Goal: Task Accomplishment & Management: Use online tool/utility

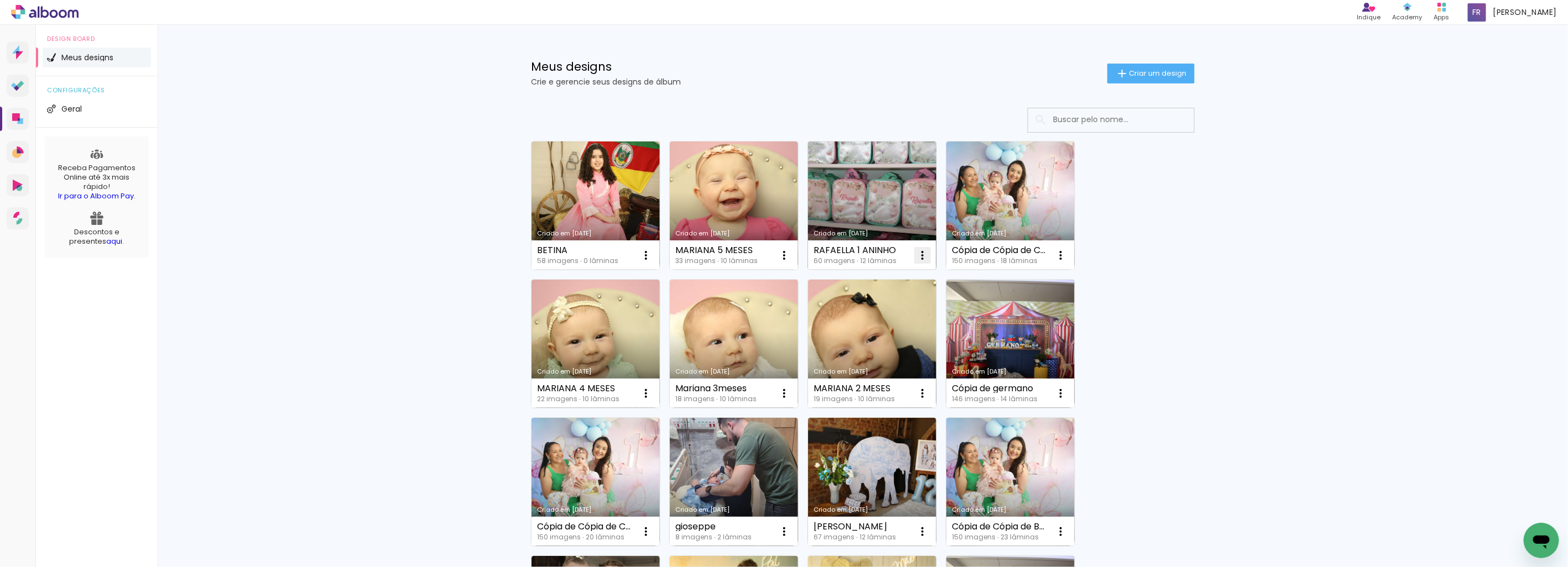
click at [919, 256] on iron-icon at bounding box center [922, 256] width 14 height 14
click at [903, 307] on paper-item "Fazer uma cópia" at bounding box center [873, 303] width 109 height 22
type input "Cópia de RAFAELLA 1 ANINHO"
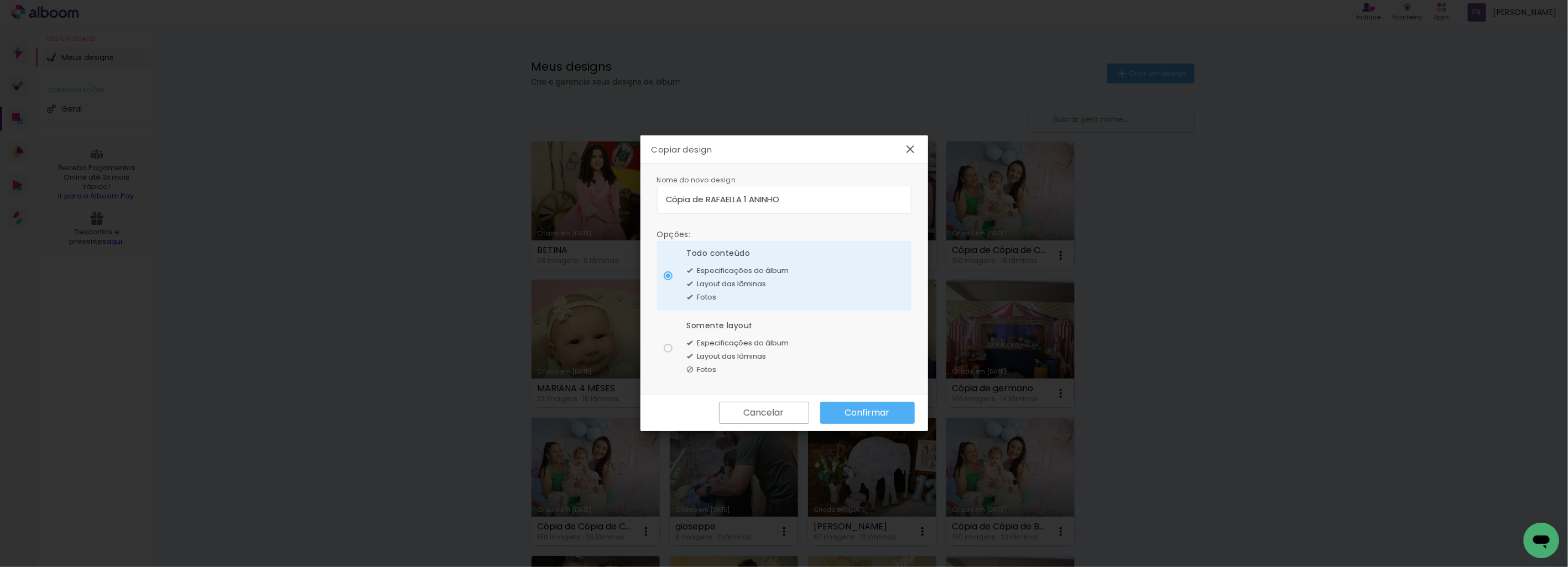
click at [0, 0] on slot "Confirmar" at bounding box center [0, 0] width 0 height 0
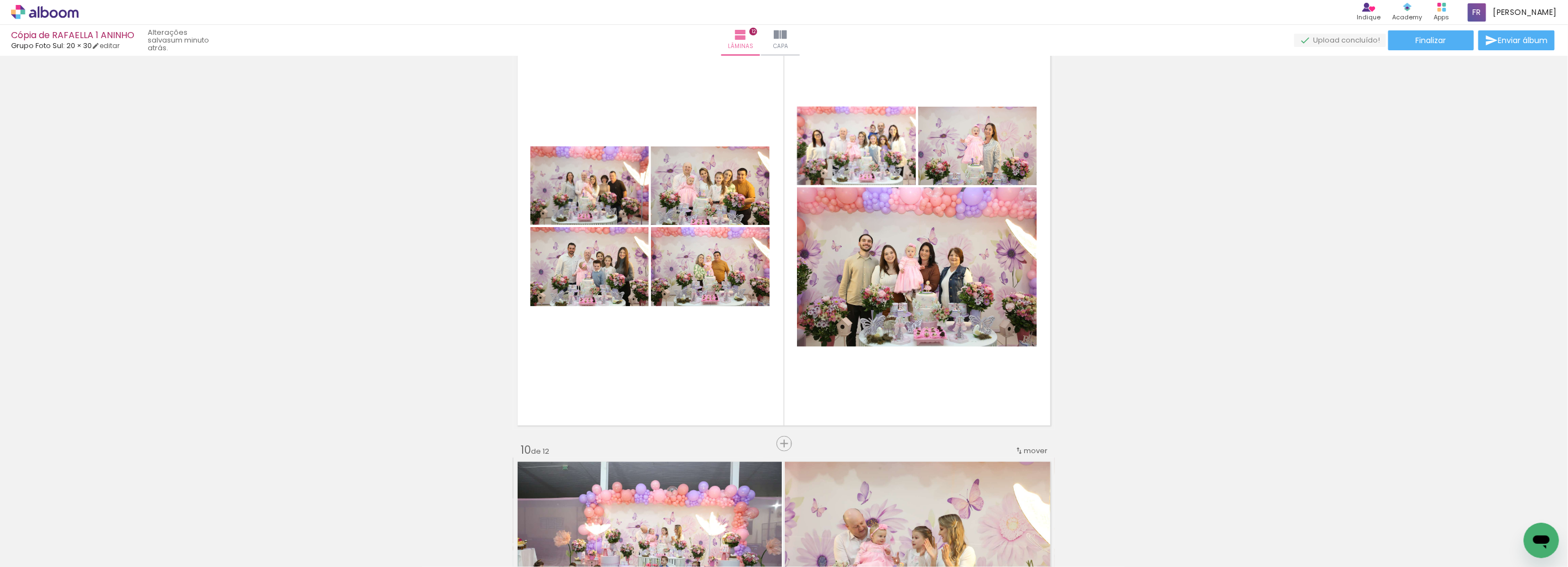
scroll to position [3548, 0]
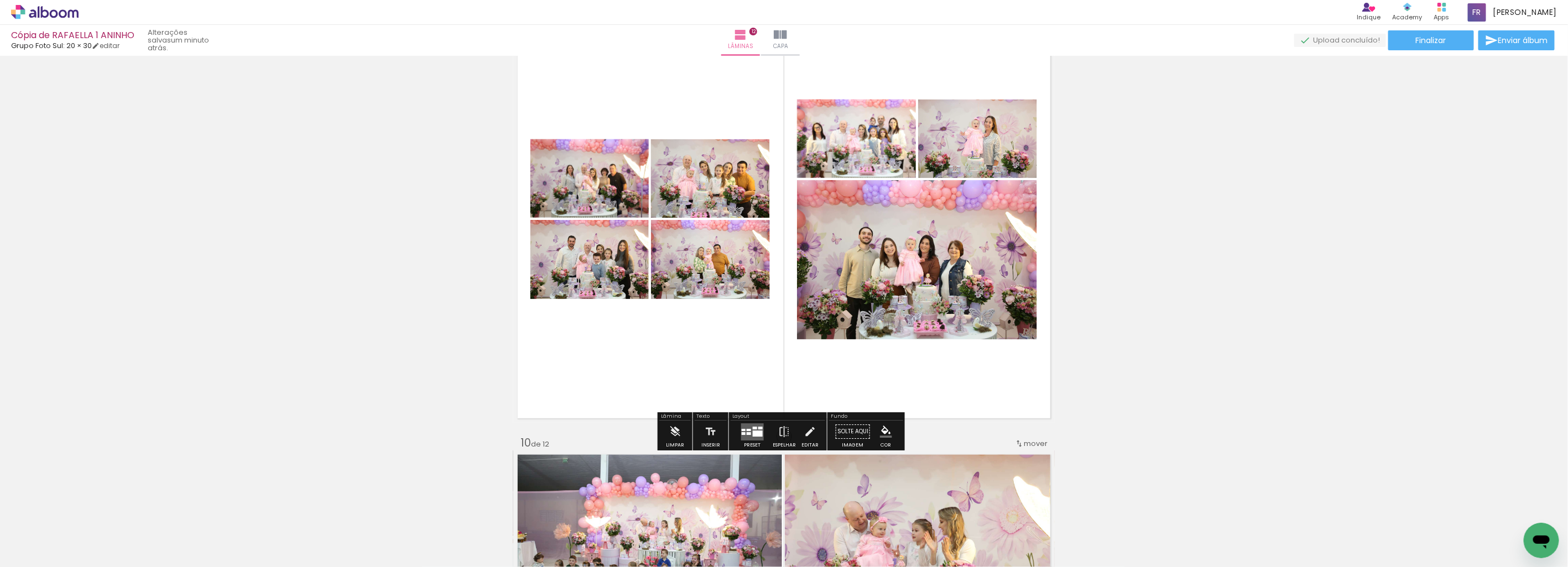
click at [755, 431] on div at bounding box center [757, 434] width 10 height 6
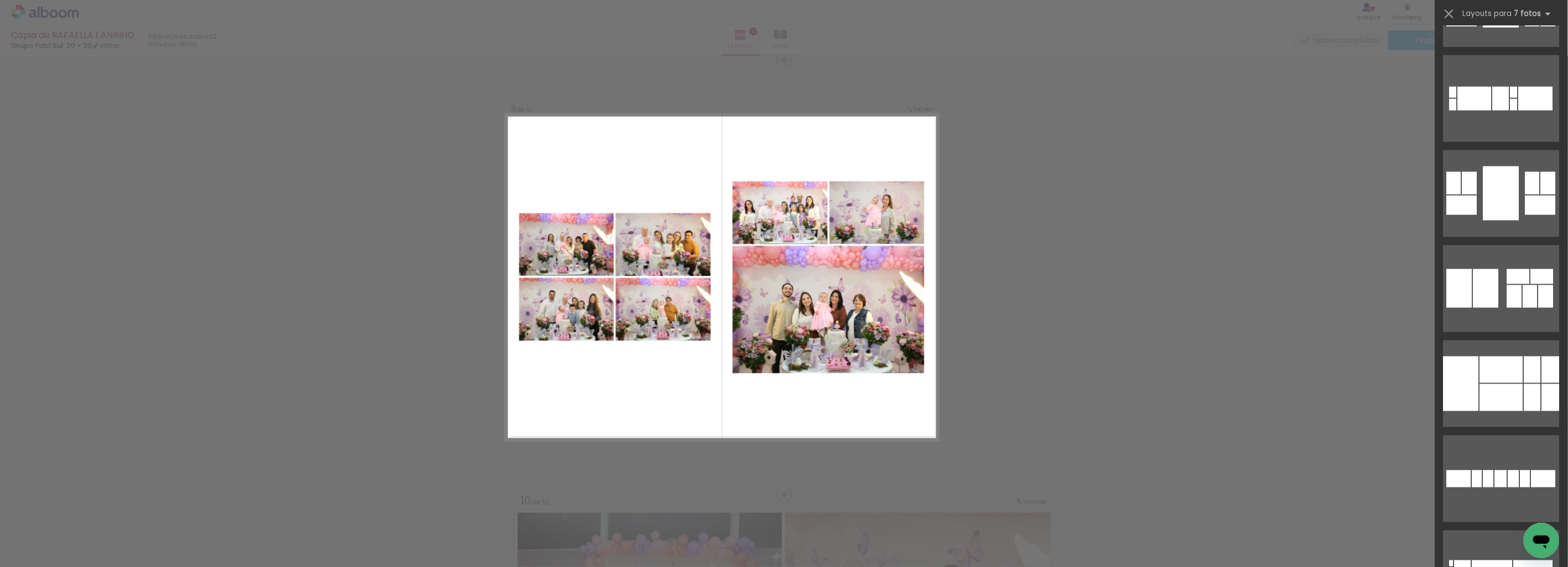
scroll to position [14978, 0]
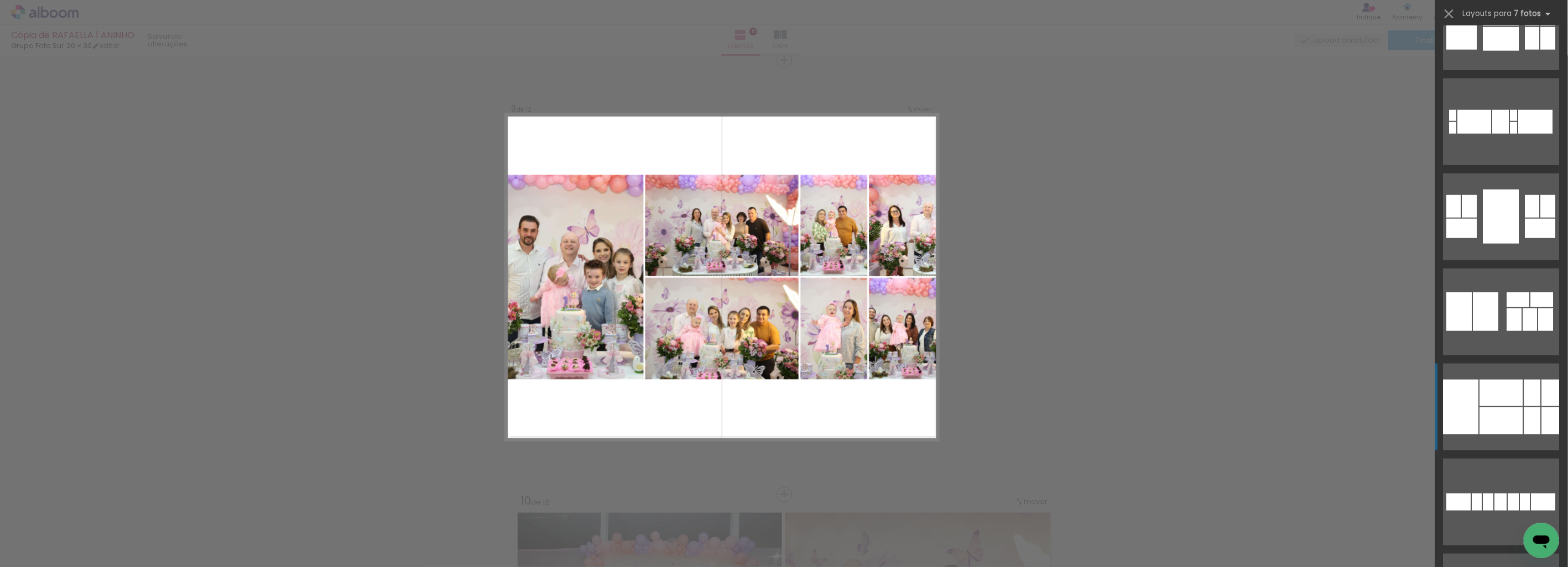
click at [1546, 424] on div at bounding box center [1550, 421] width 18 height 27
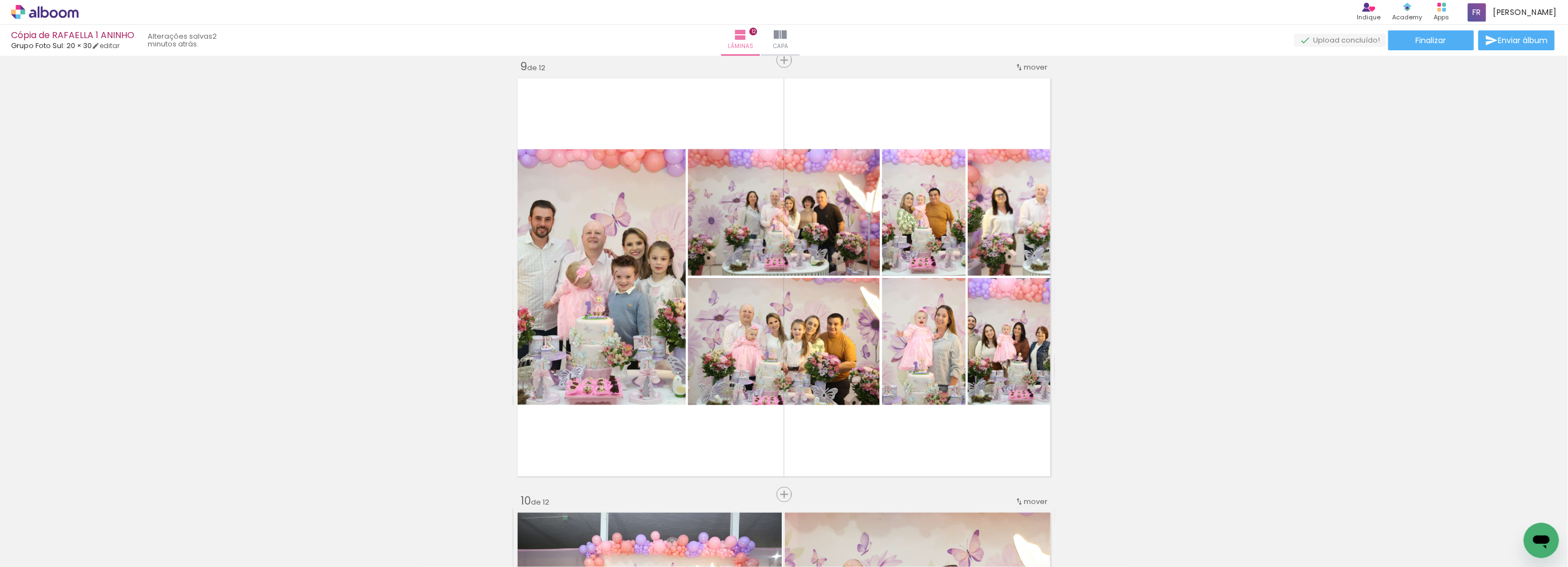
scroll to position [0, 2241]
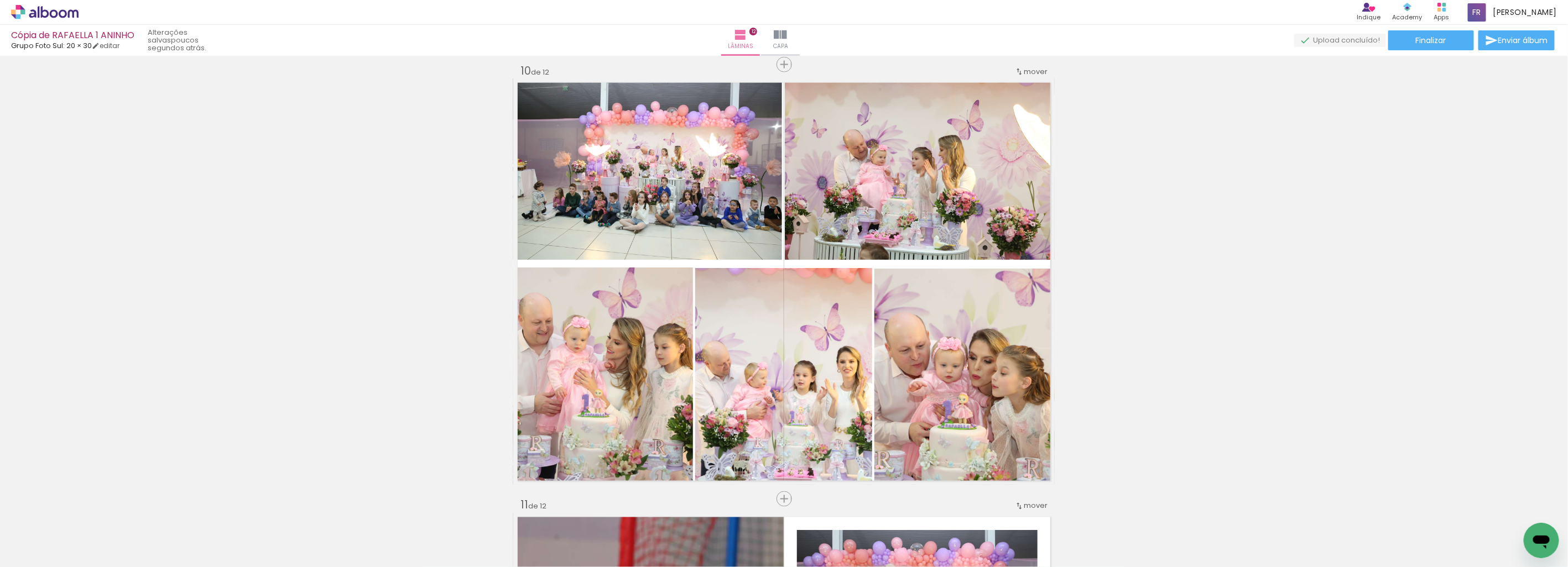
scroll to position [0, 0]
click at [355, 539] on div at bounding box center [358, 530] width 37 height 55
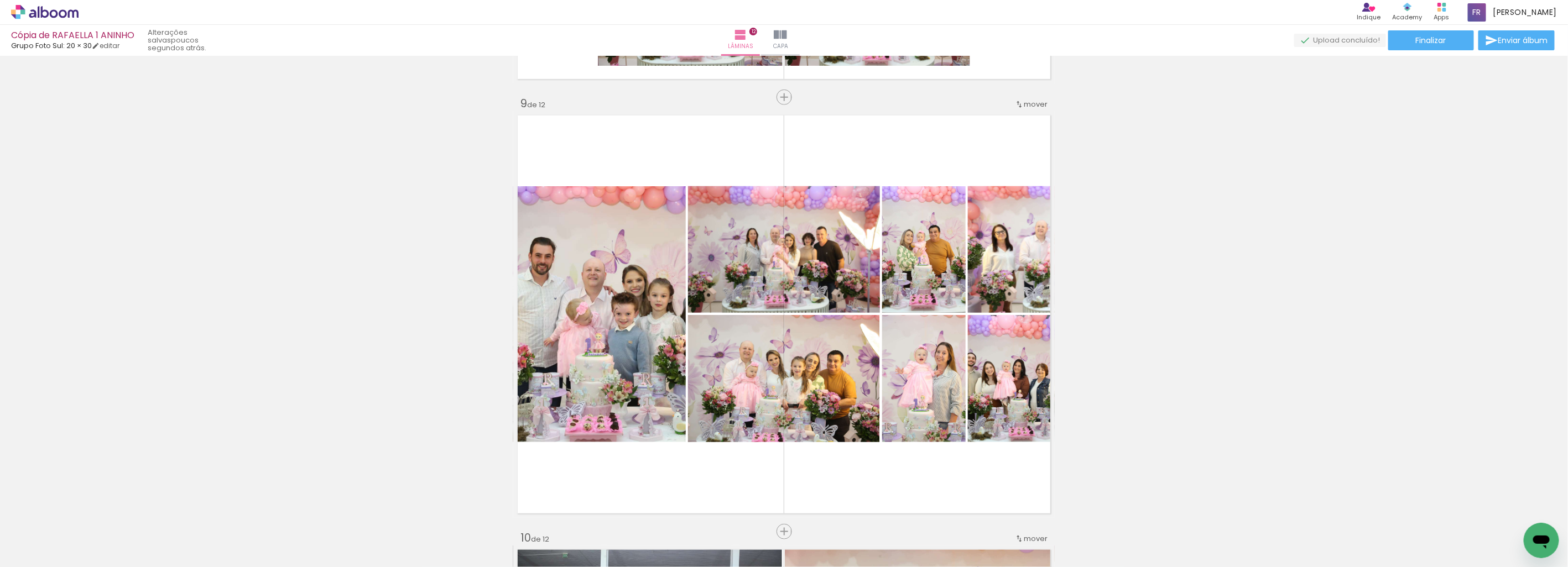
scroll to position [3490, 0]
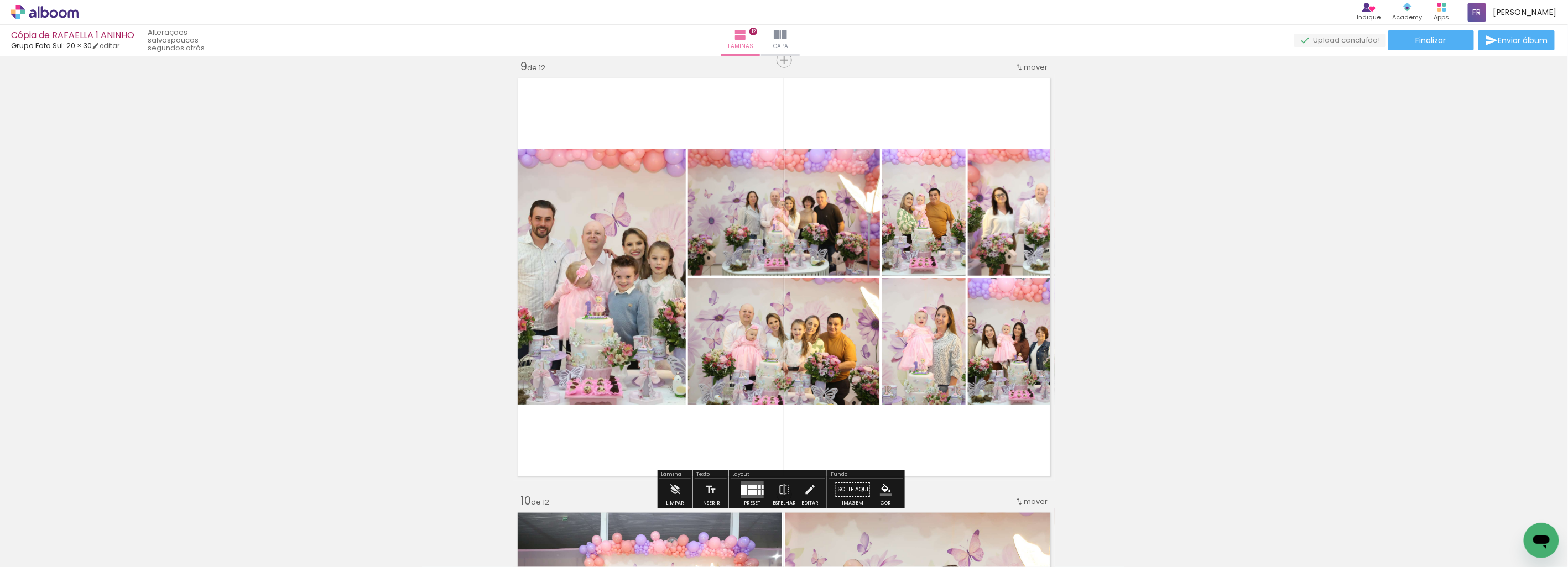
click at [752, 487] on div at bounding box center [752, 487] width 9 height 4
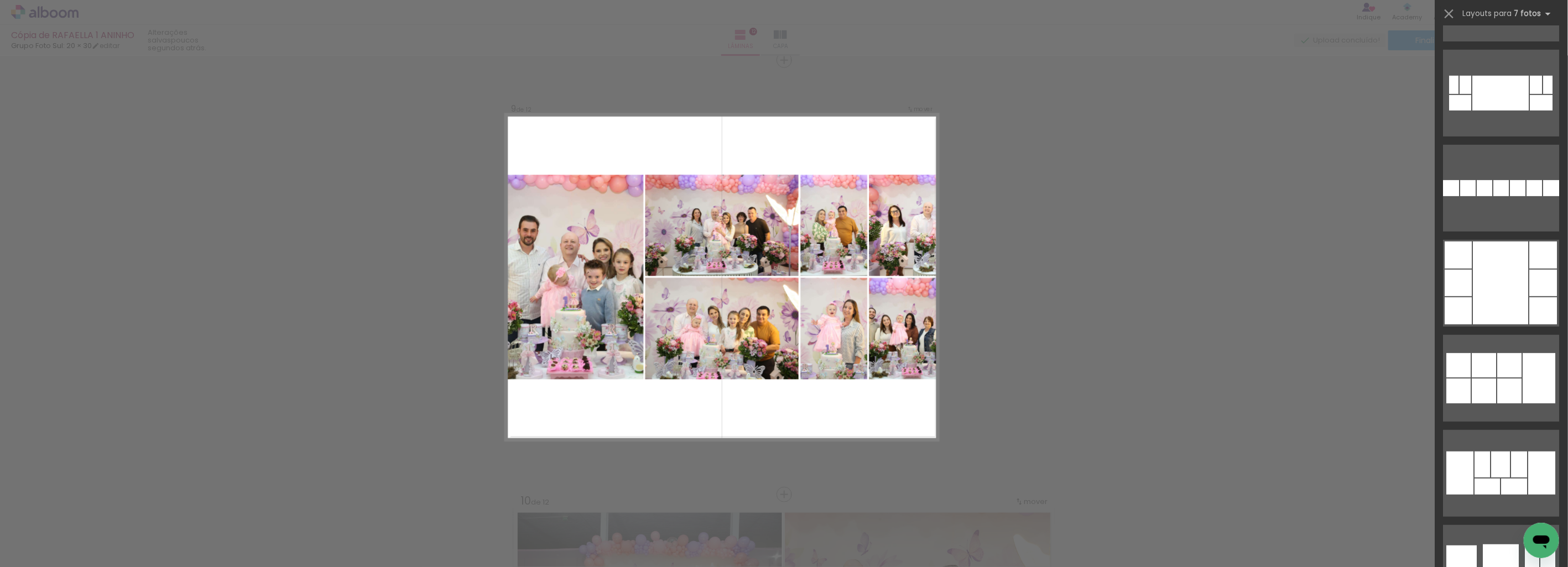
scroll to position [14366, 0]
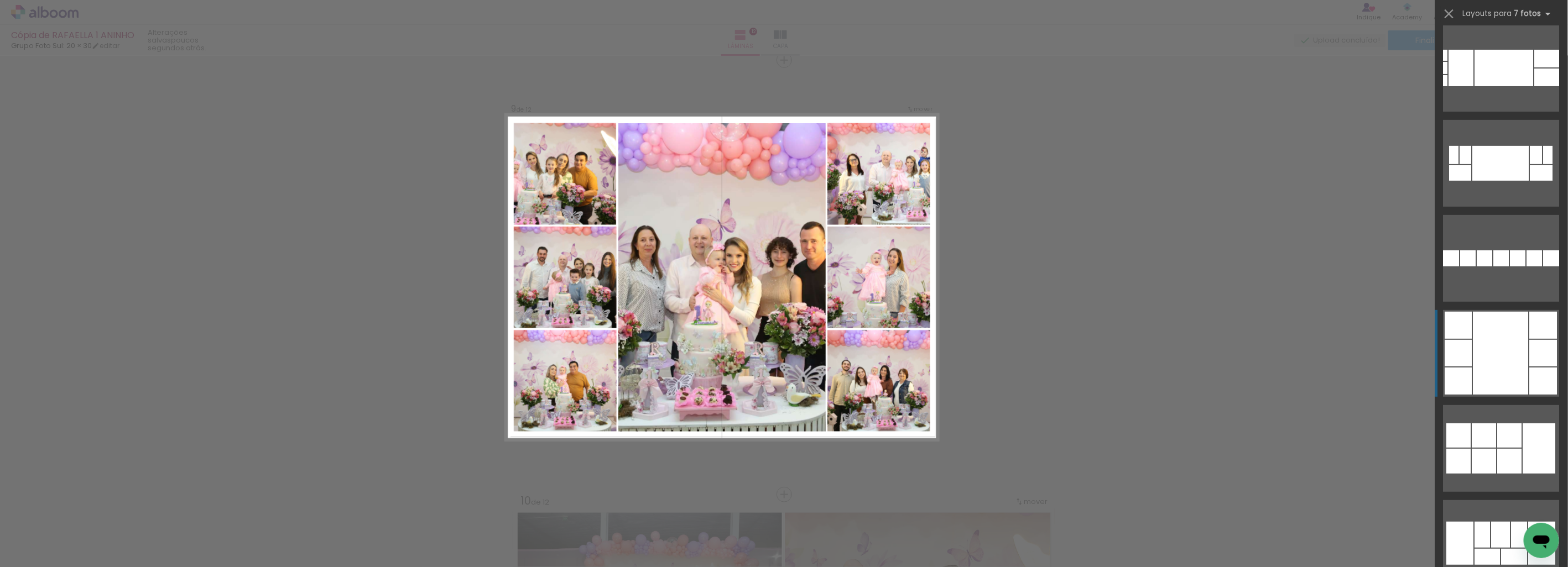
click at [1531, 374] on div at bounding box center [1543, 381] width 27 height 27
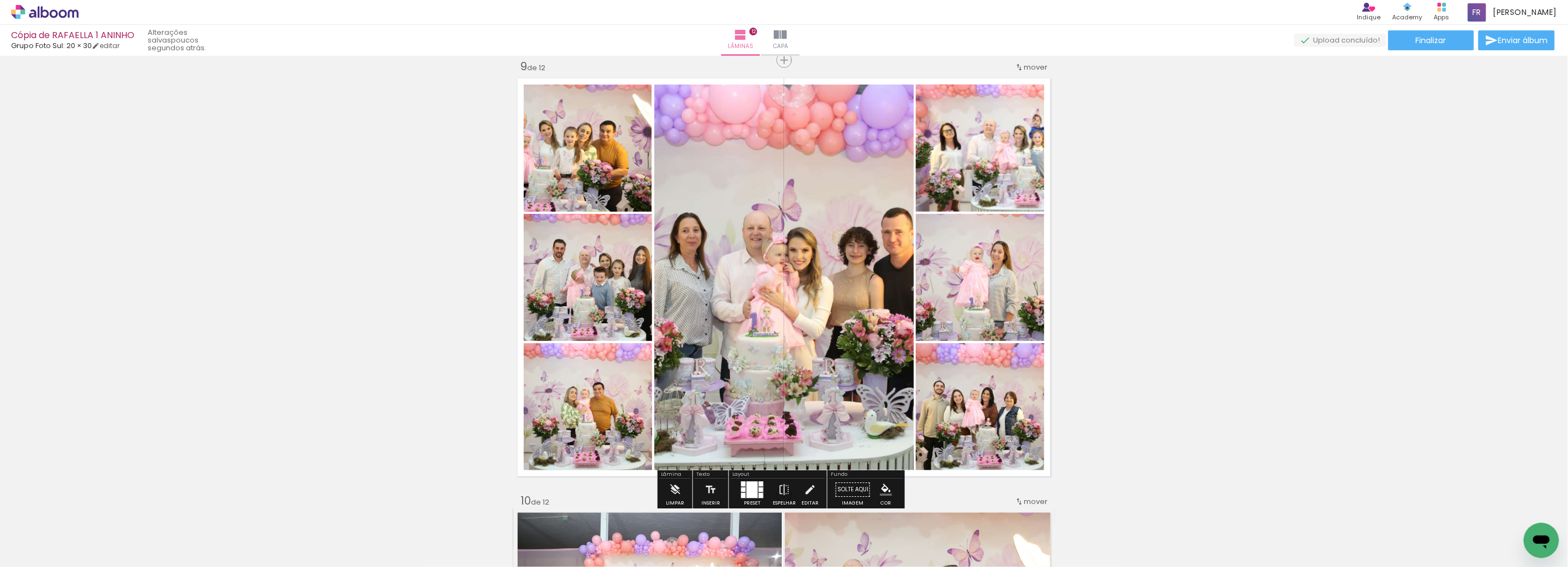
click at [756, 487] on quentale-layouter at bounding box center [752, 490] width 23 height 17
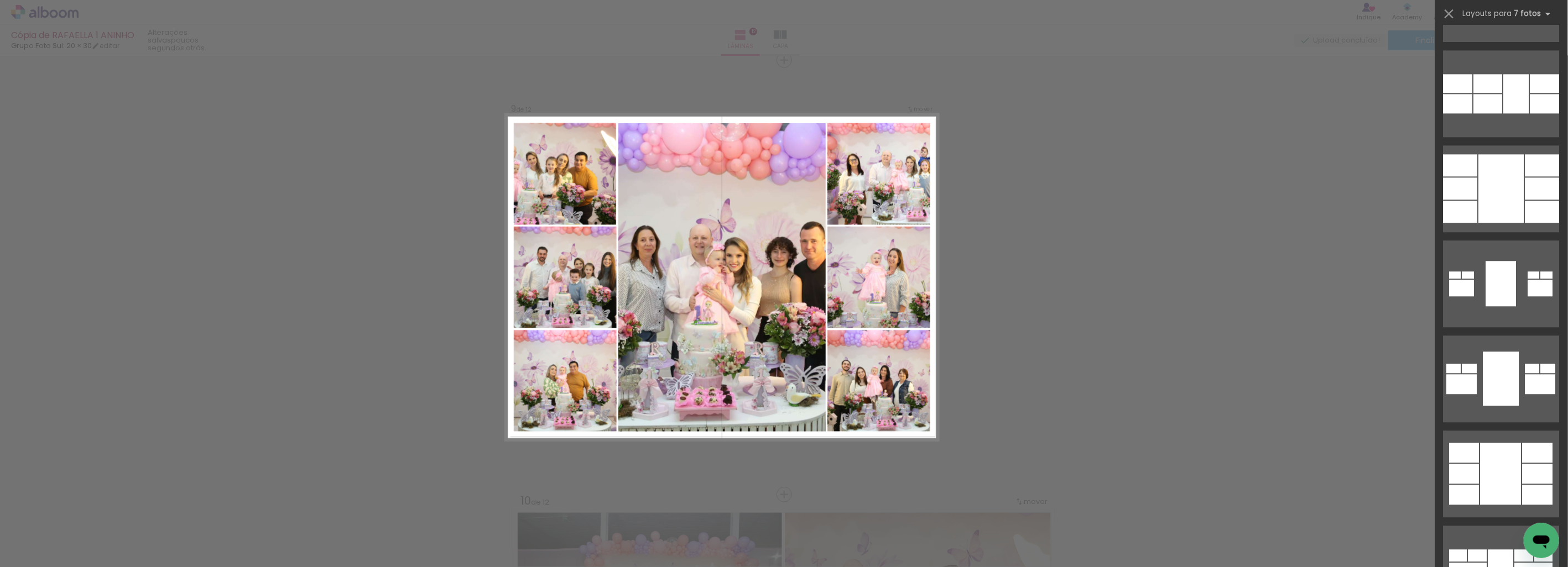
scroll to position [7353, 0]
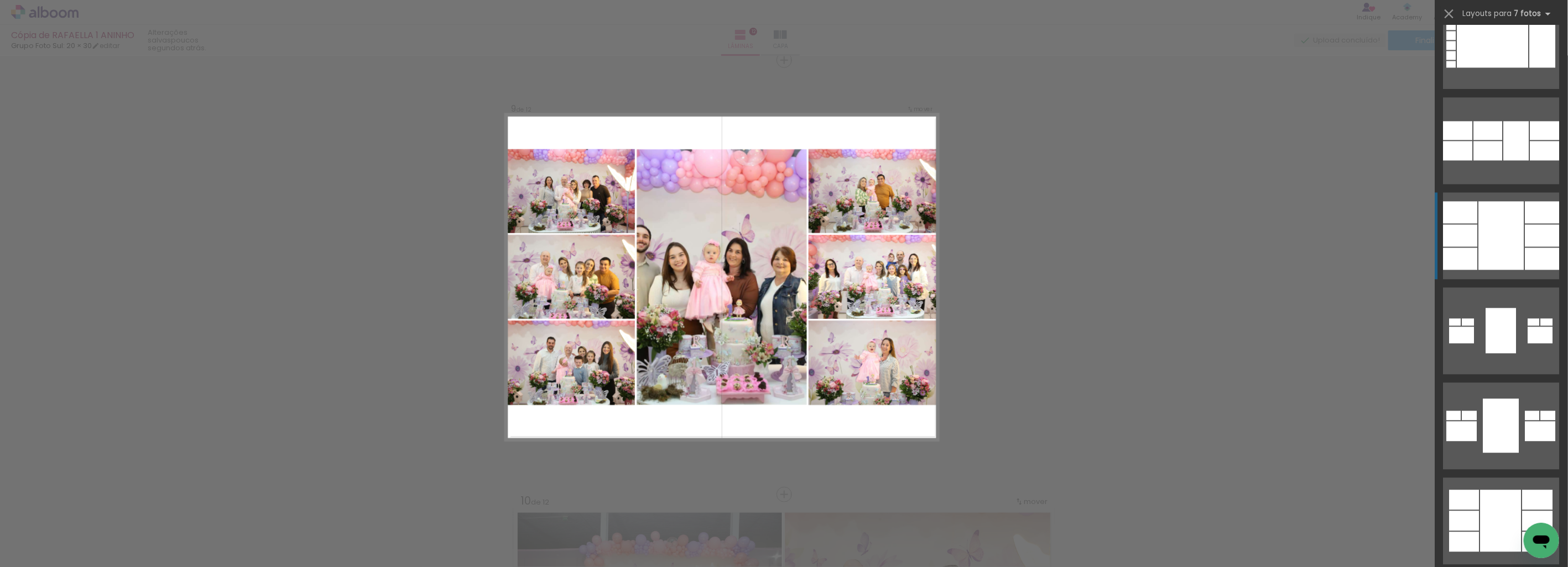
click at [1546, 250] on div at bounding box center [1542, 259] width 34 height 22
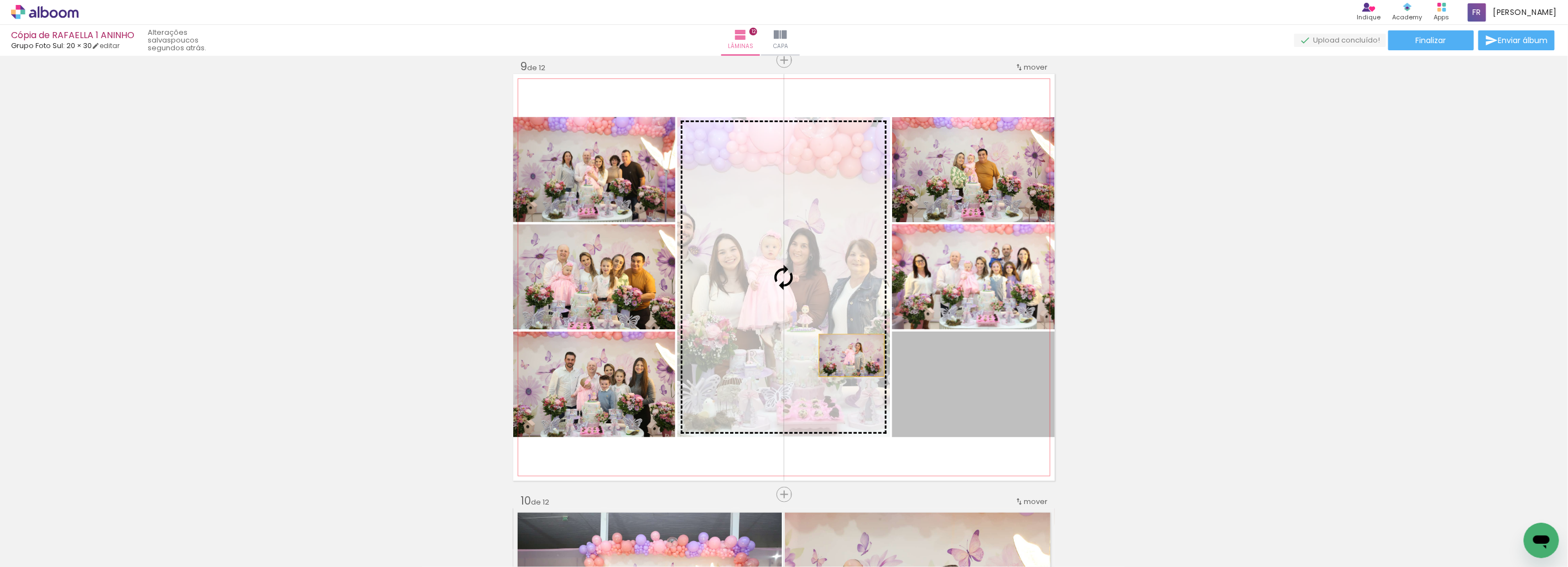
drag, startPoint x: 983, startPoint y: 397, endPoint x: 814, endPoint y: 351, distance: 175.1
click at [0, 0] on slot at bounding box center [0, 0] width 0 height 0
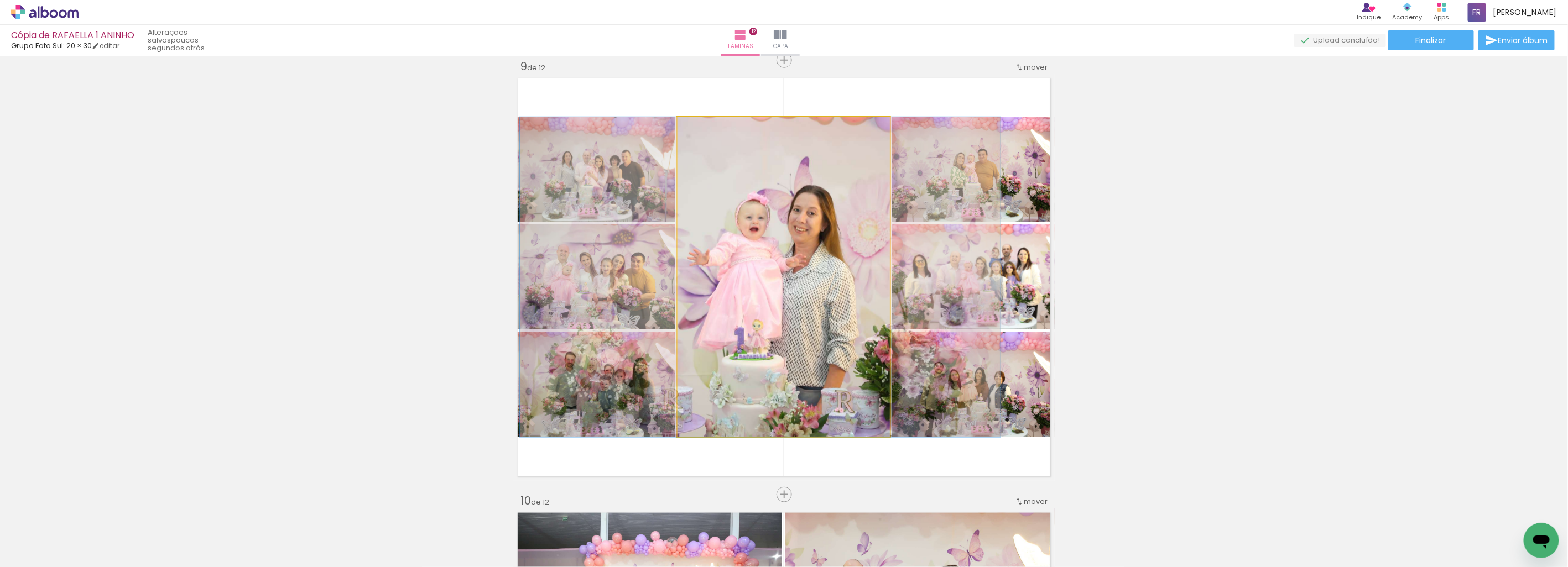
drag, startPoint x: 837, startPoint y: 331, endPoint x: 815, endPoint y: 331, distance: 22.0
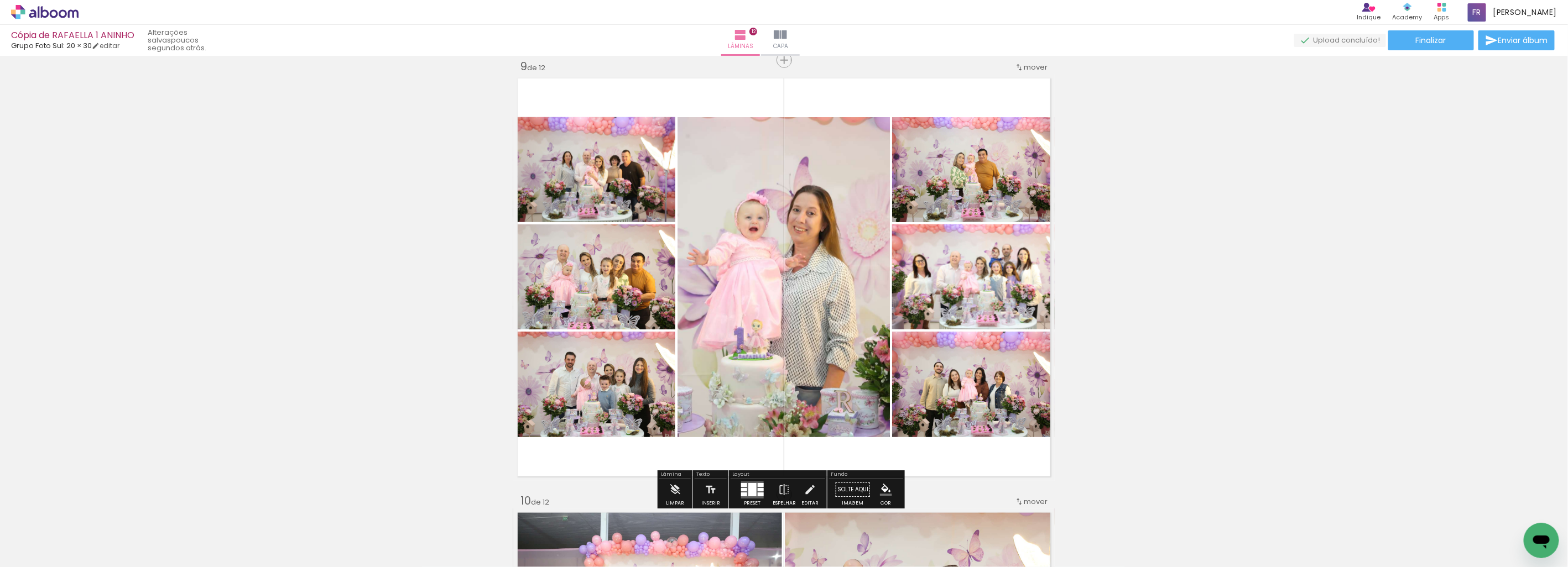
click at [754, 340] on quentale-photo at bounding box center [784, 277] width 212 height 320
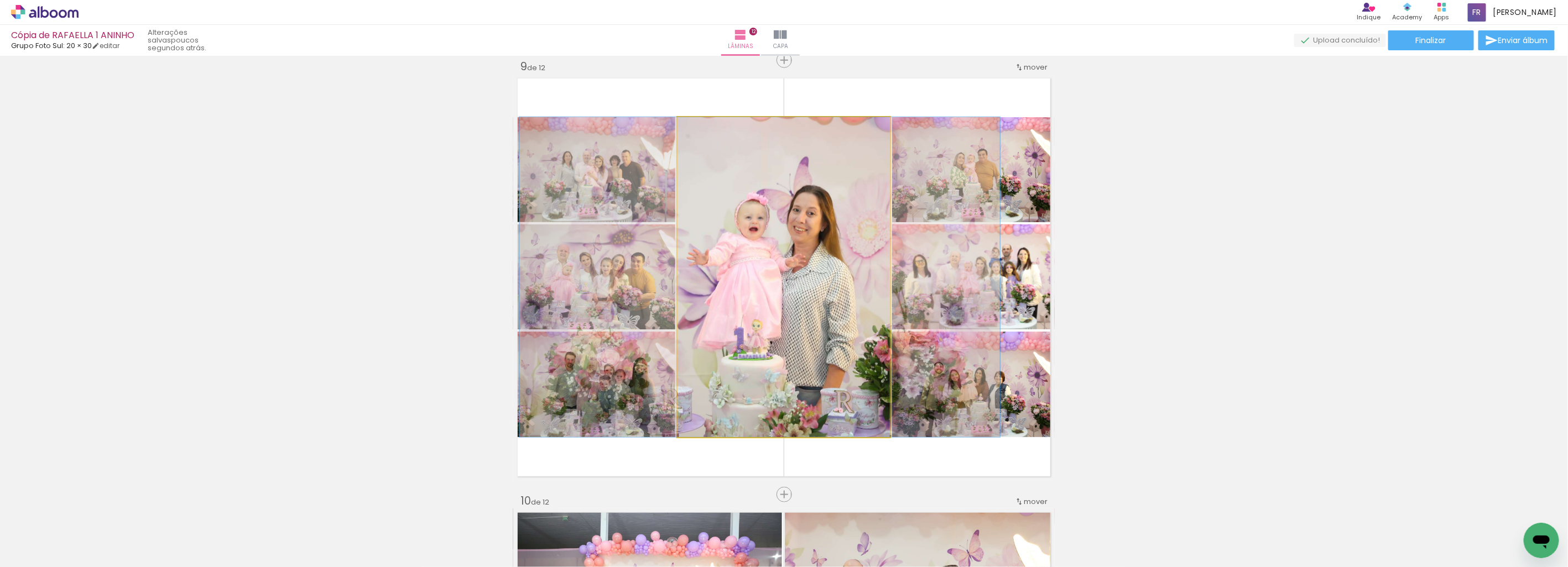
click at [754, 340] on quentale-photo at bounding box center [784, 277] width 212 height 320
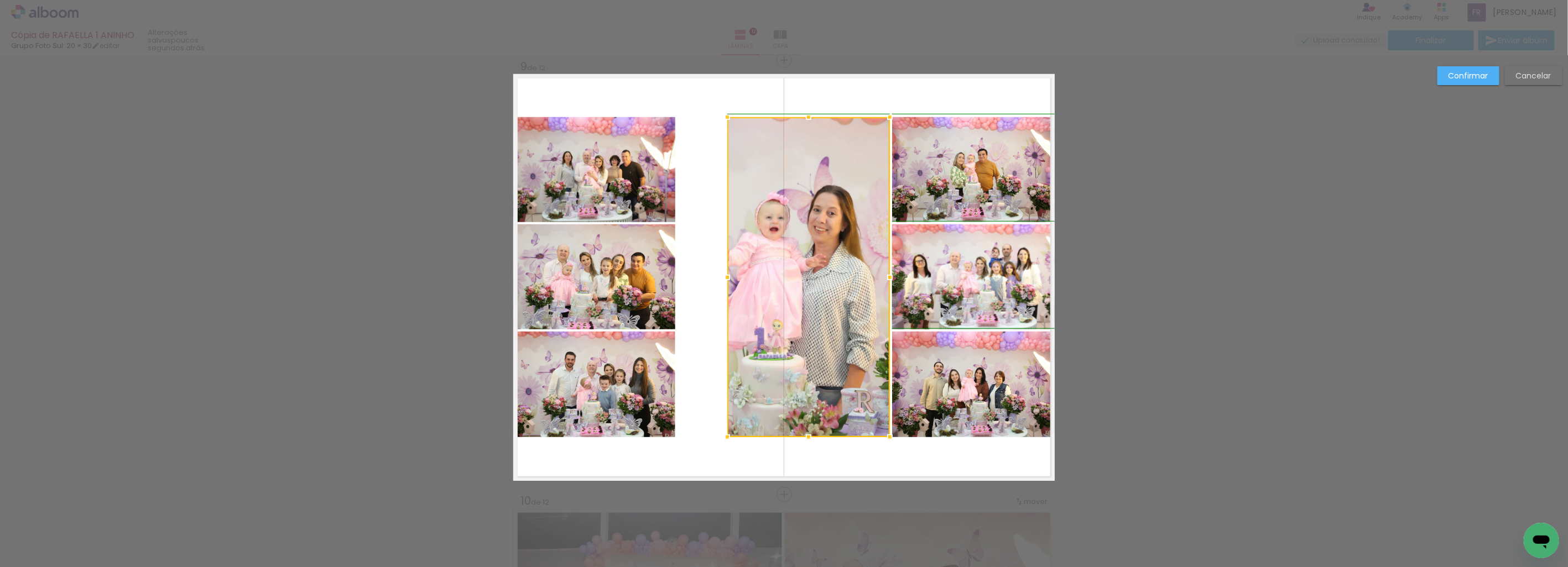
drag, startPoint x: 679, startPoint y: 277, endPoint x: 728, endPoint y: 274, distance: 49.1
click at [728, 274] on div at bounding box center [727, 278] width 22 height 22
click at [0, 0] on slot "Confirmar" at bounding box center [0, 0] width 0 height 0
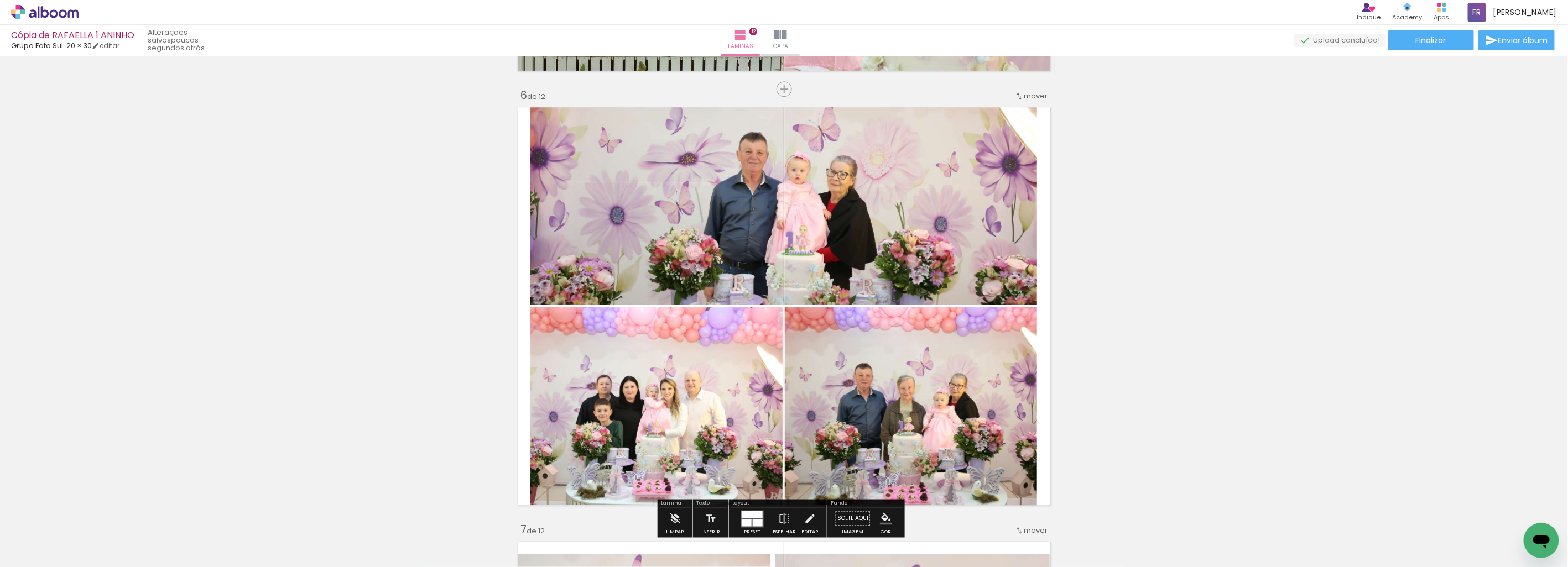
scroll to position [2138, 0]
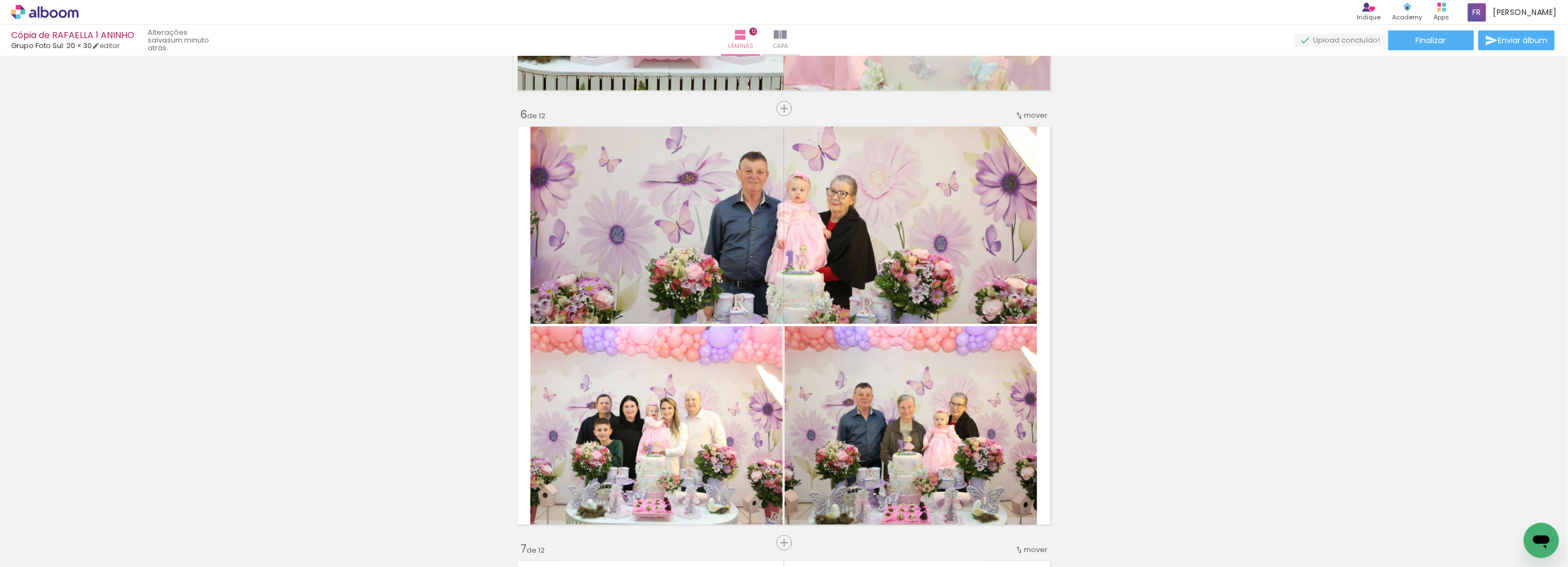
scroll to position [7353, 0]
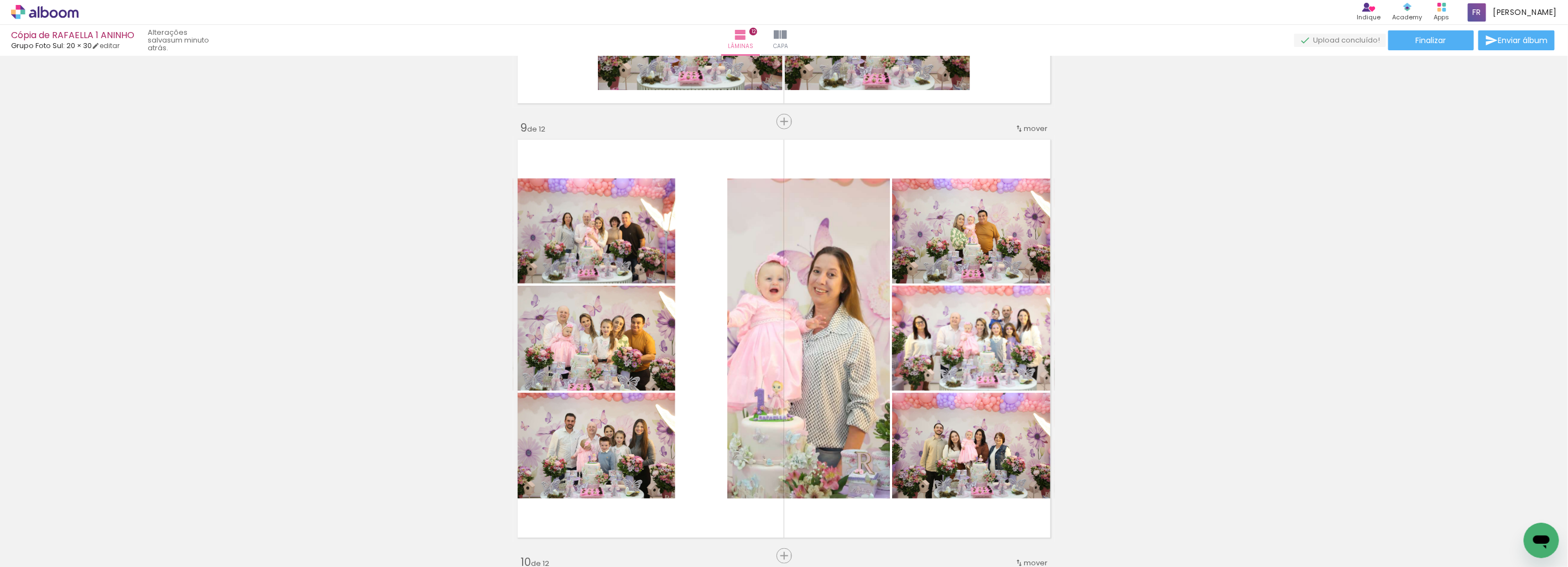
scroll to position [3490, 0]
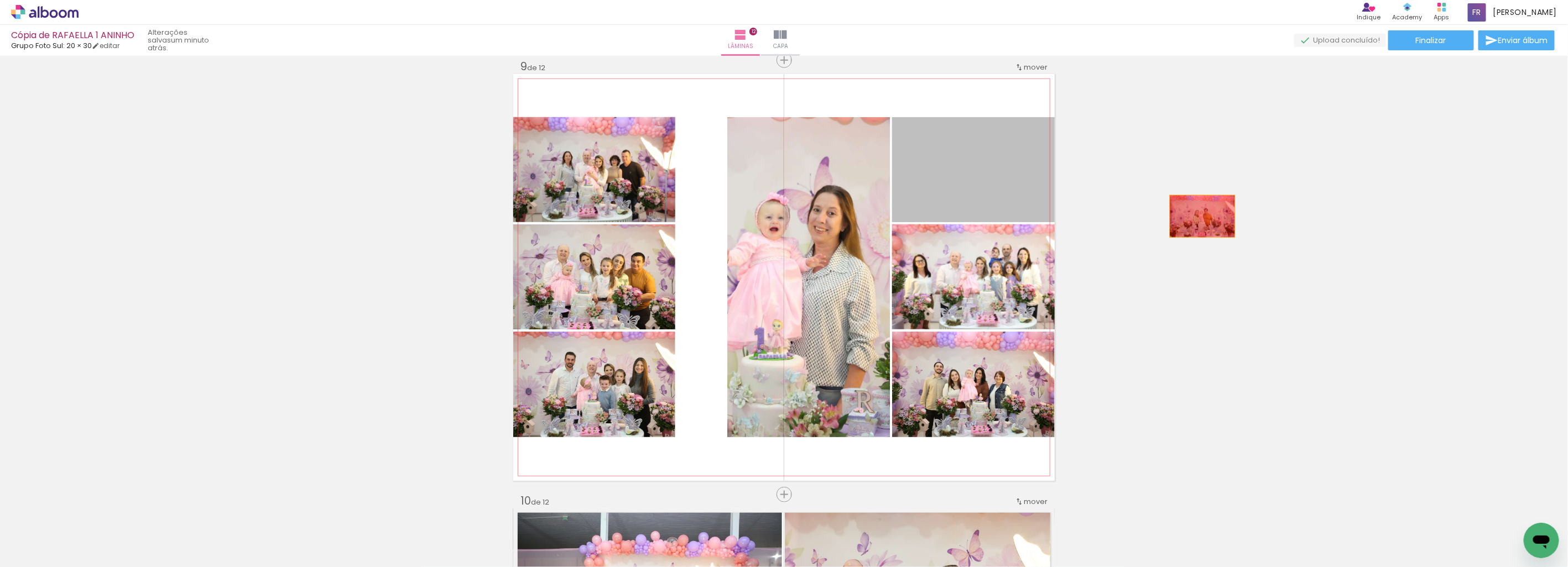
drag, startPoint x: 1010, startPoint y: 195, endPoint x: 1198, endPoint y: 216, distance: 189.2
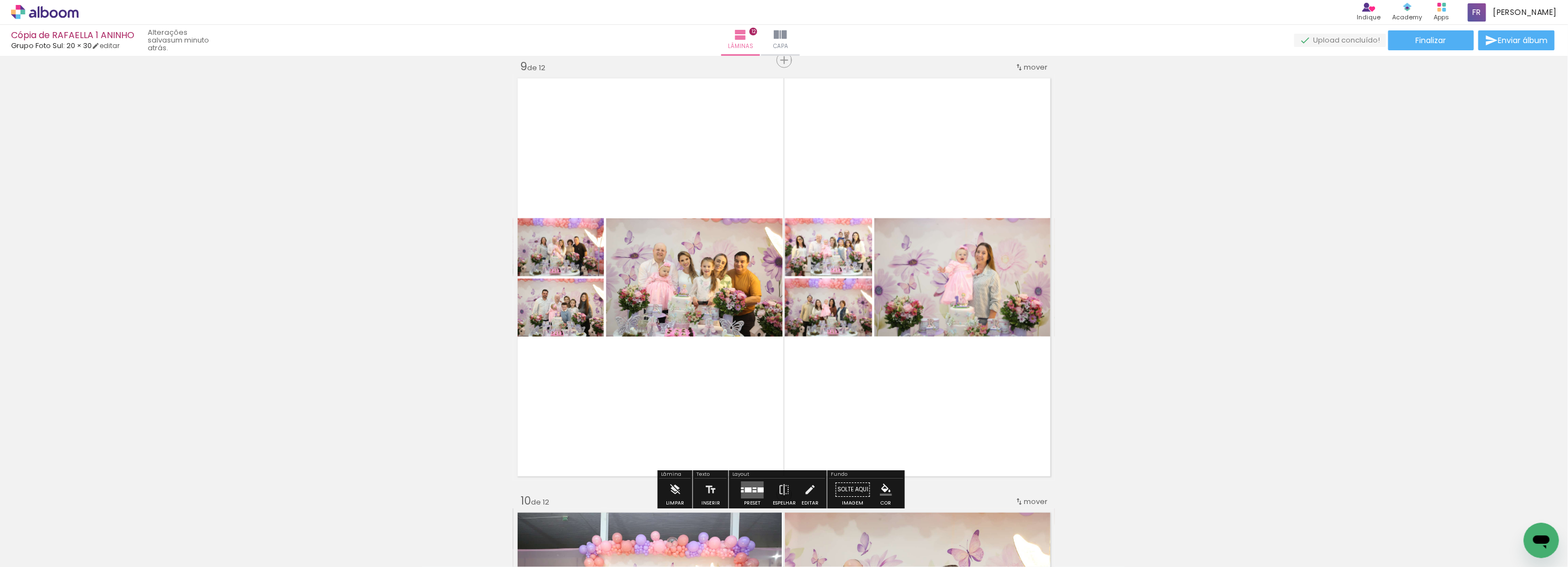
click at [752, 487] on div at bounding box center [754, 488] width 4 height 2
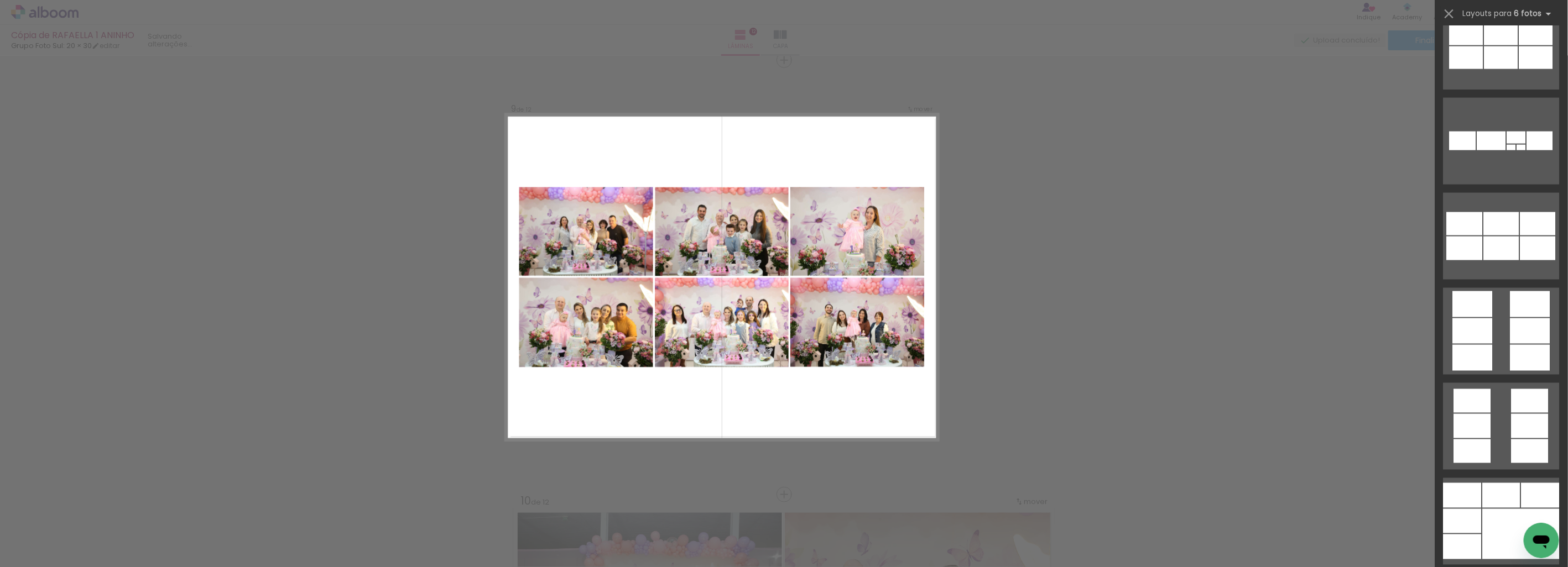
scroll to position [3931, 0]
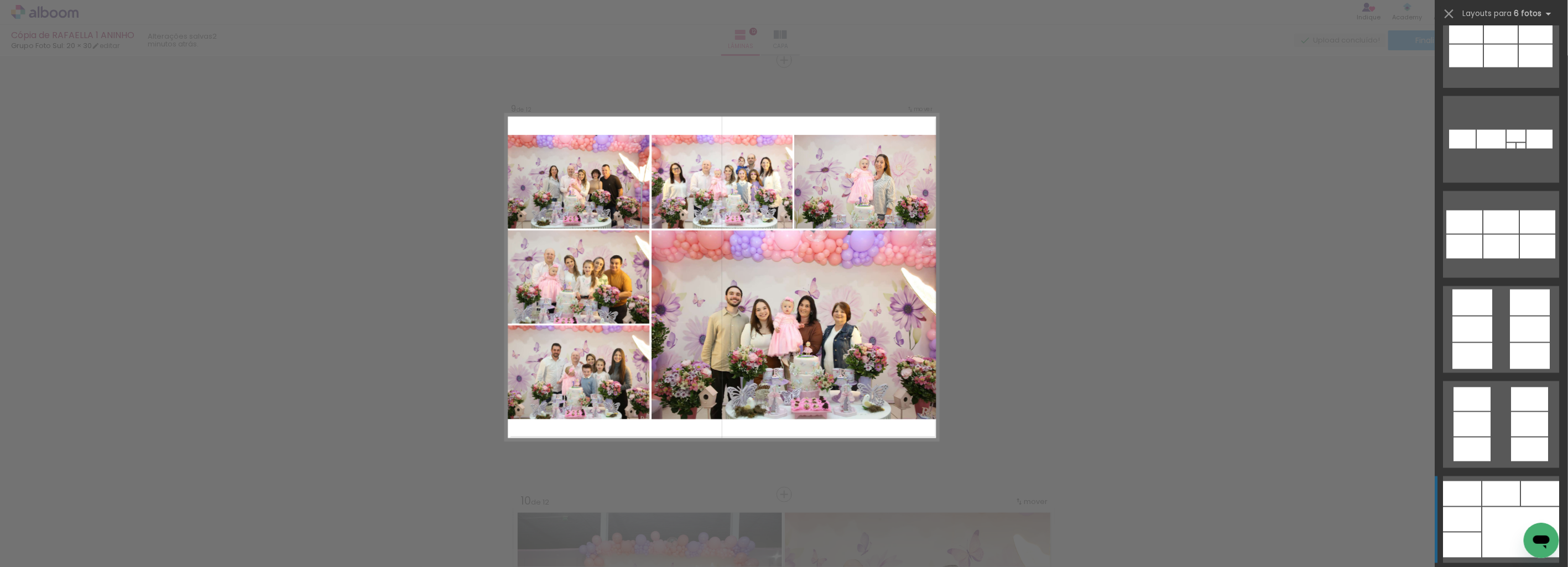
click at [1494, 511] on div at bounding box center [1521, 532] width 77 height 50
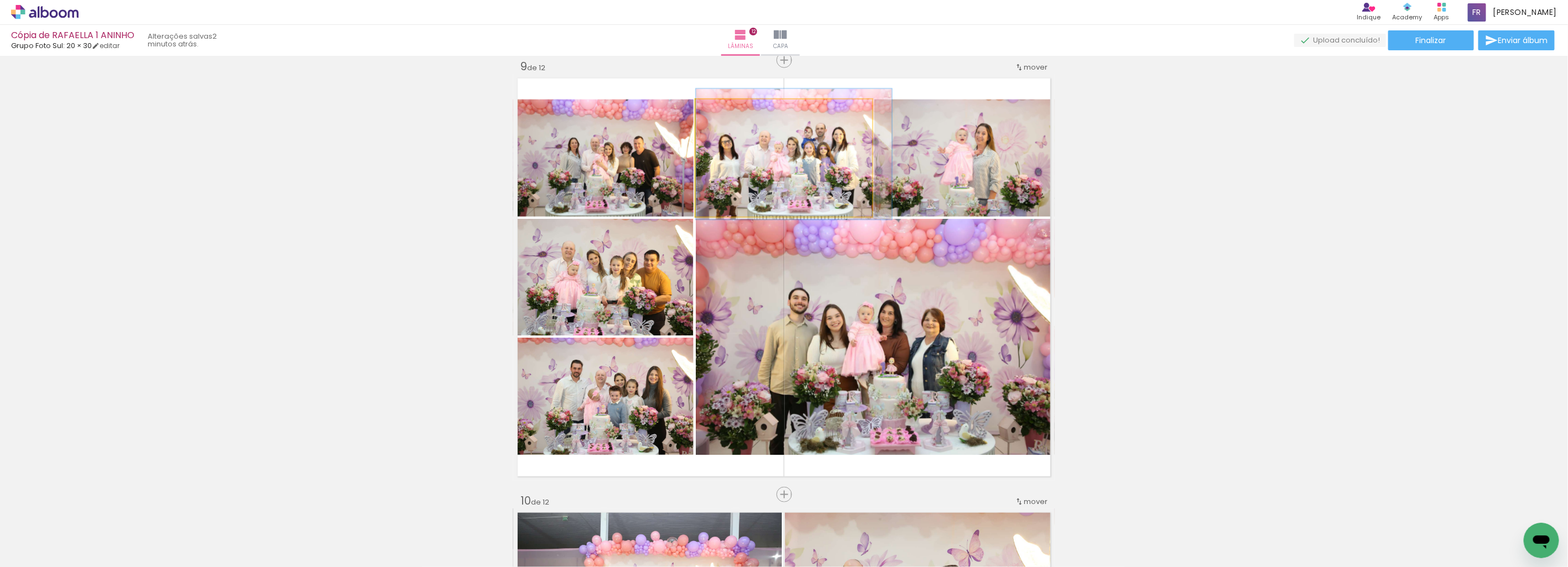
drag, startPoint x: 813, startPoint y: 183, endPoint x: 877, endPoint y: 334, distance: 164.0
click at [0, 0] on slot at bounding box center [0, 0] width 0 height 0
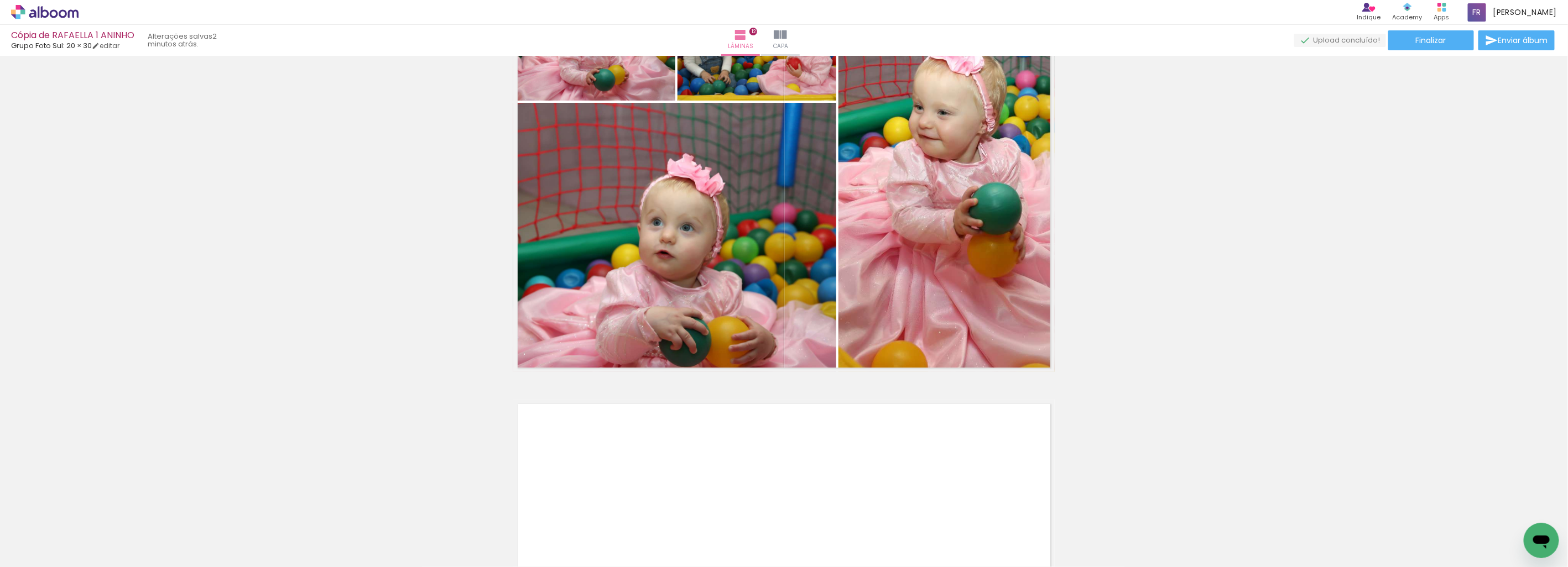
scroll to position [5248, 0]
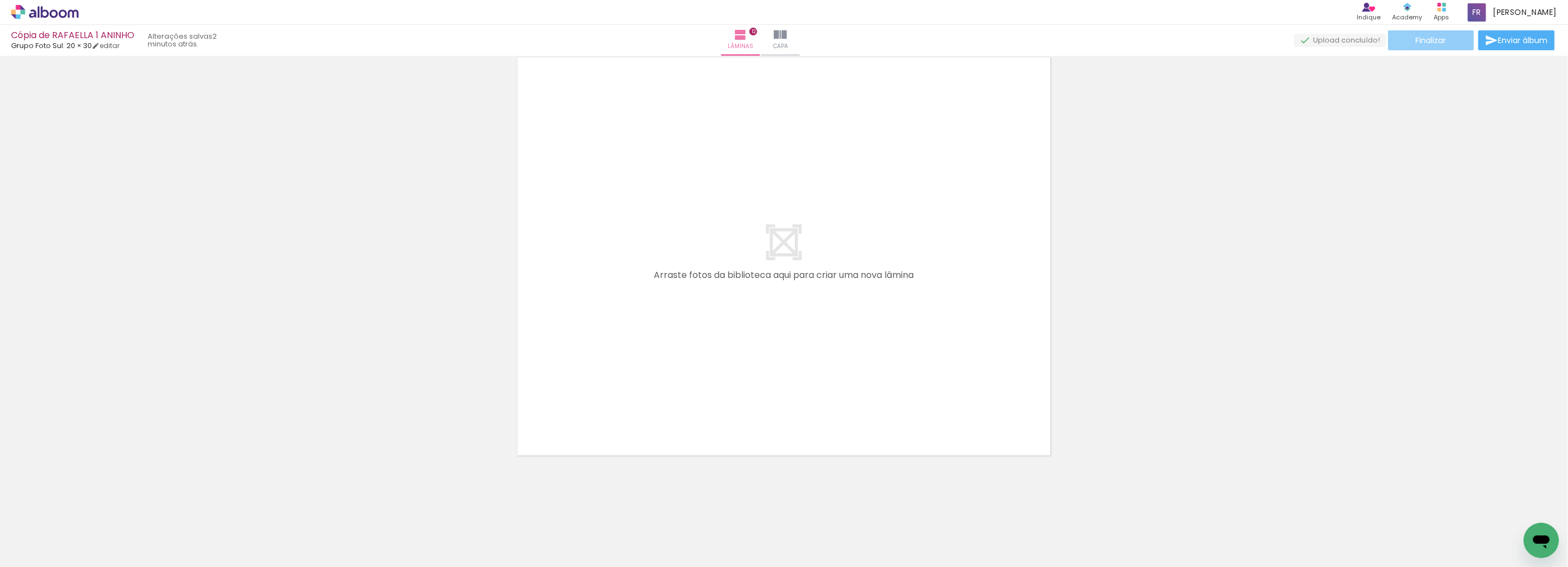
click at [1435, 37] on span "Finalizar" at bounding box center [1431, 40] width 31 height 8
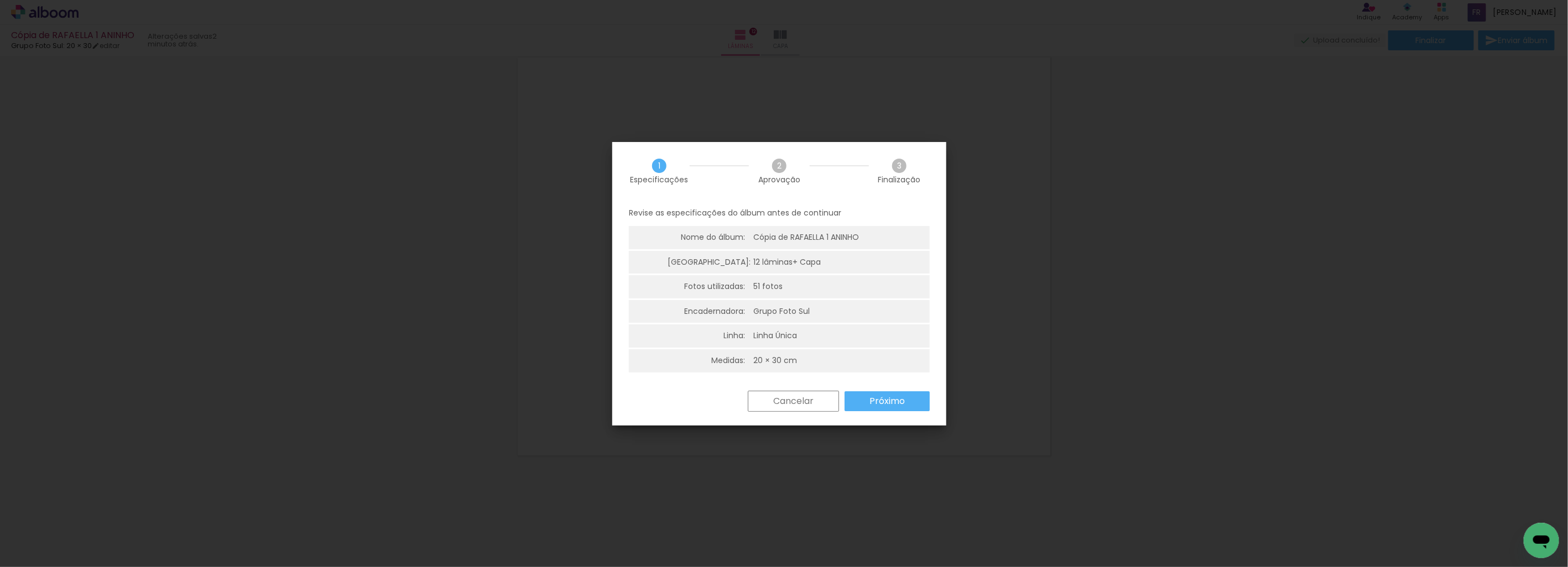
click at [0, 0] on slot "Cancelar" at bounding box center [0, 0] width 0 height 0
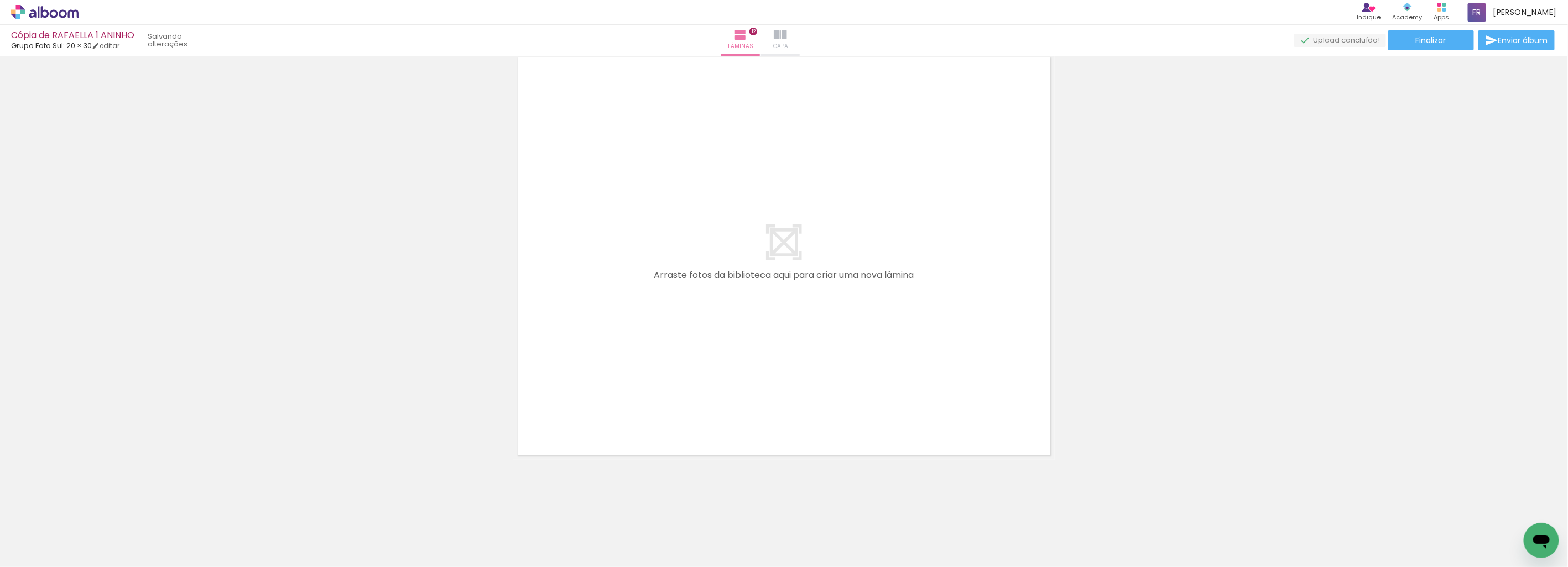
click at [788, 42] on span "Capa" at bounding box center [780, 46] width 15 height 10
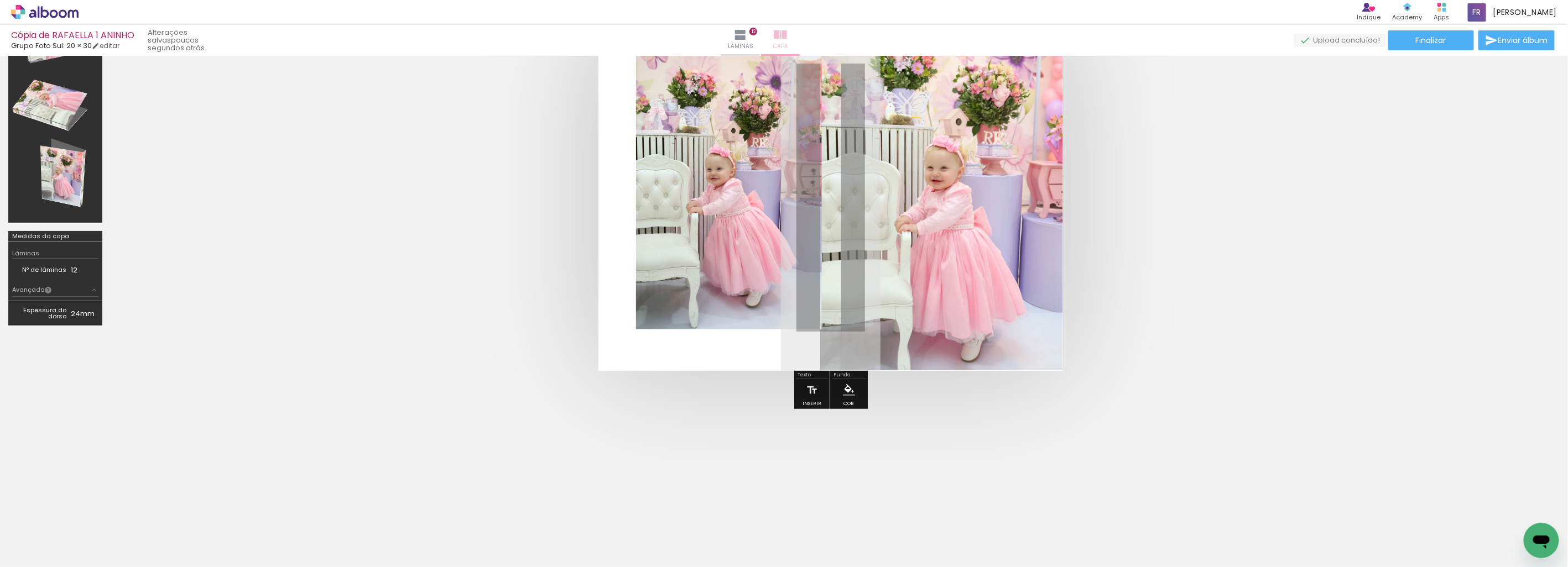
scroll to position [96, 0]
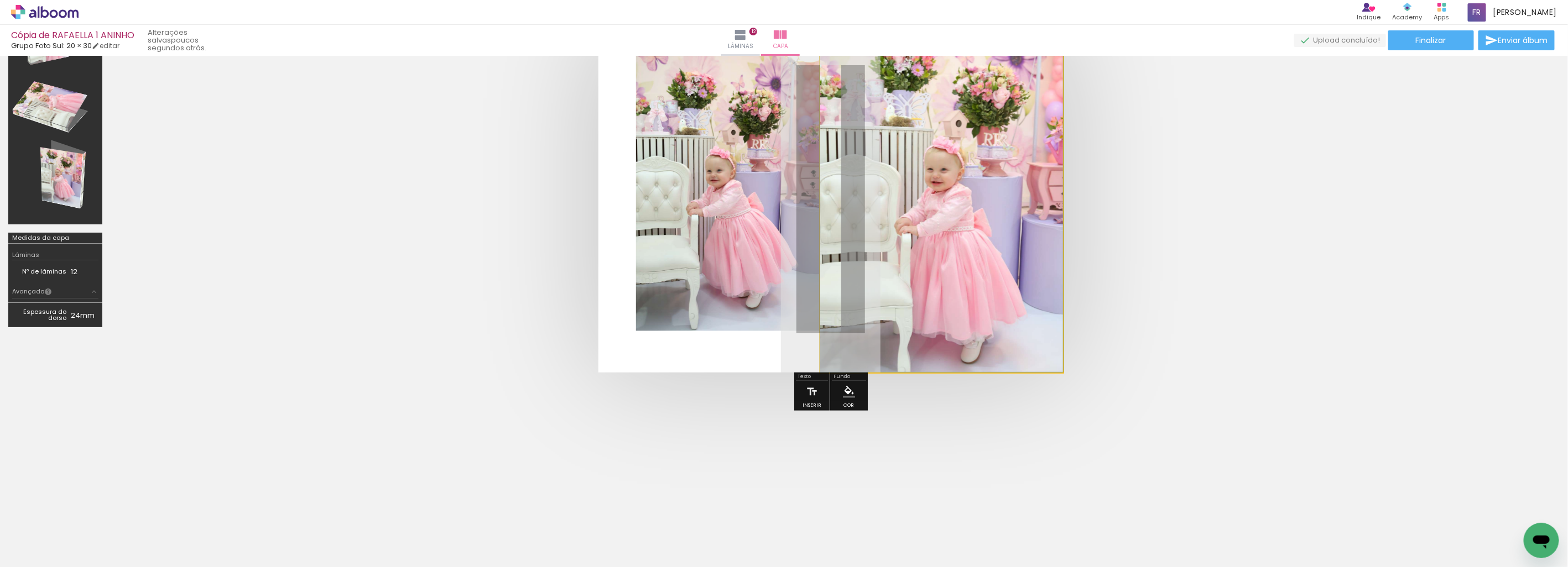
drag, startPoint x: 953, startPoint y: 234, endPoint x: 958, endPoint y: 201, distance: 33.4
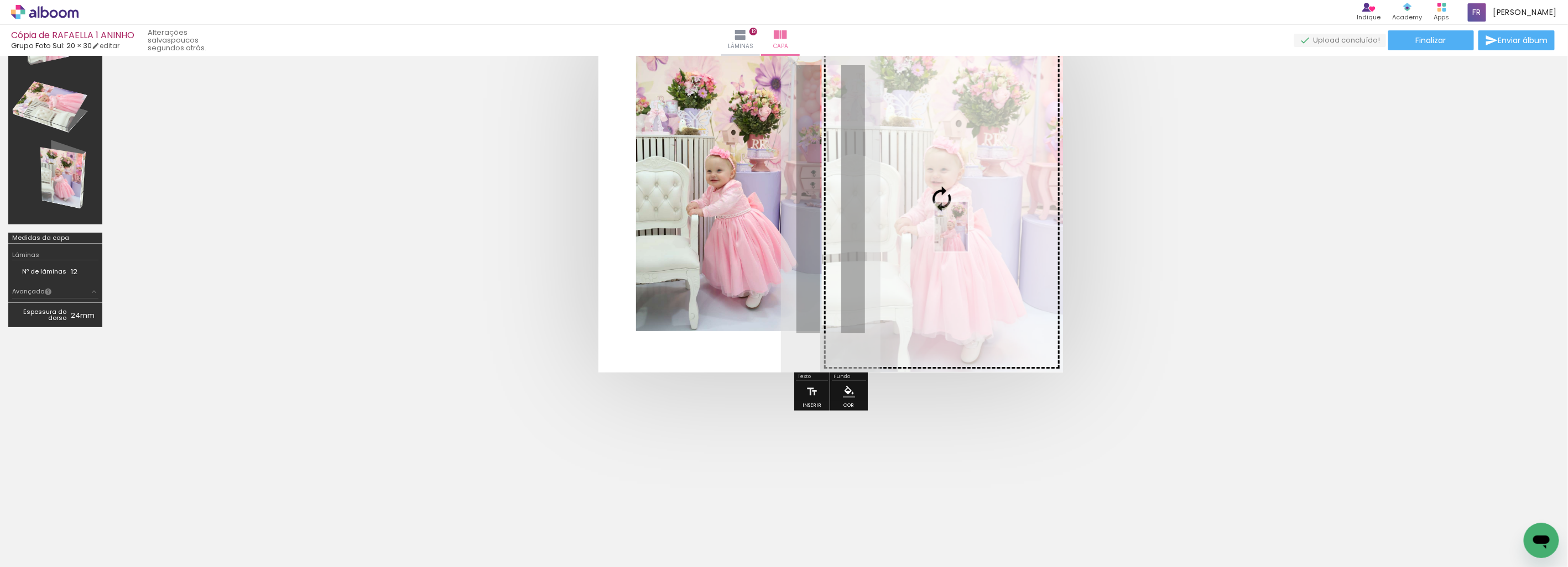
drag, startPoint x: 488, startPoint y: 550, endPoint x: 967, endPoint y: 235, distance: 573.3
click at [967, 235] on quentale-workspace at bounding box center [784, 283] width 1568 height 567
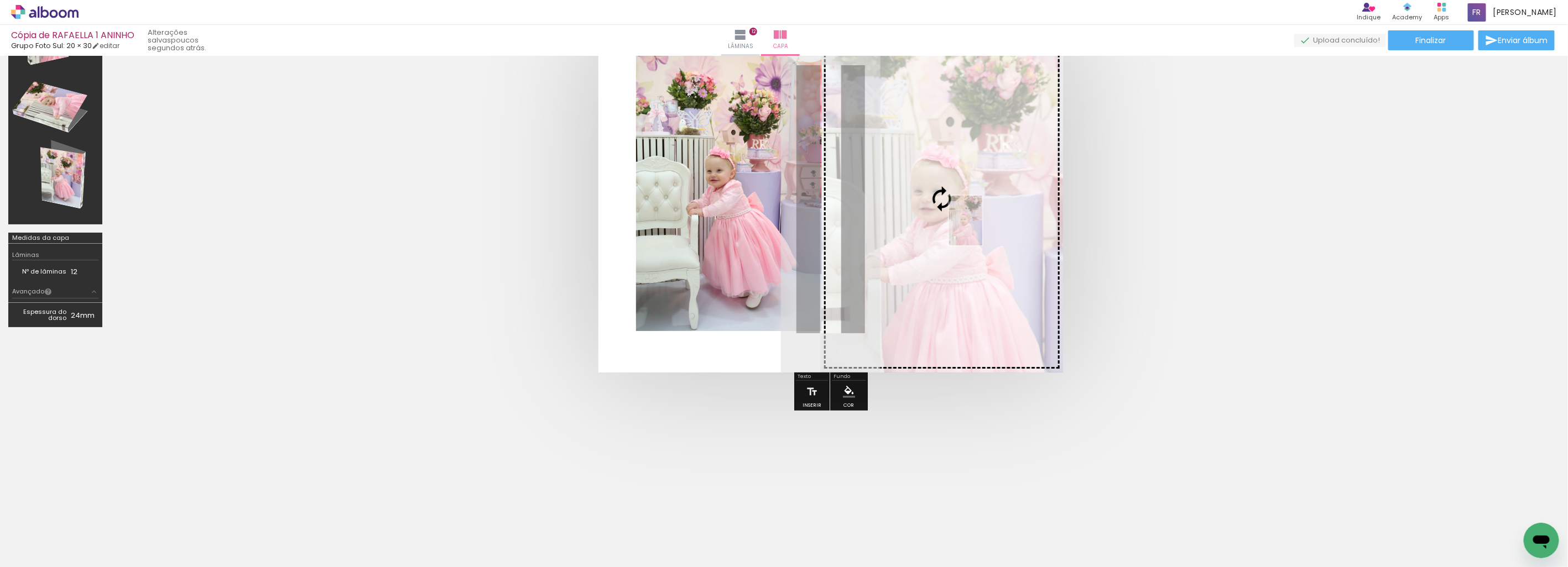
drag, startPoint x: 545, startPoint y: 545, endPoint x: 982, endPoint y: 229, distance: 539.3
click at [982, 229] on quentale-workspace at bounding box center [784, 283] width 1568 height 567
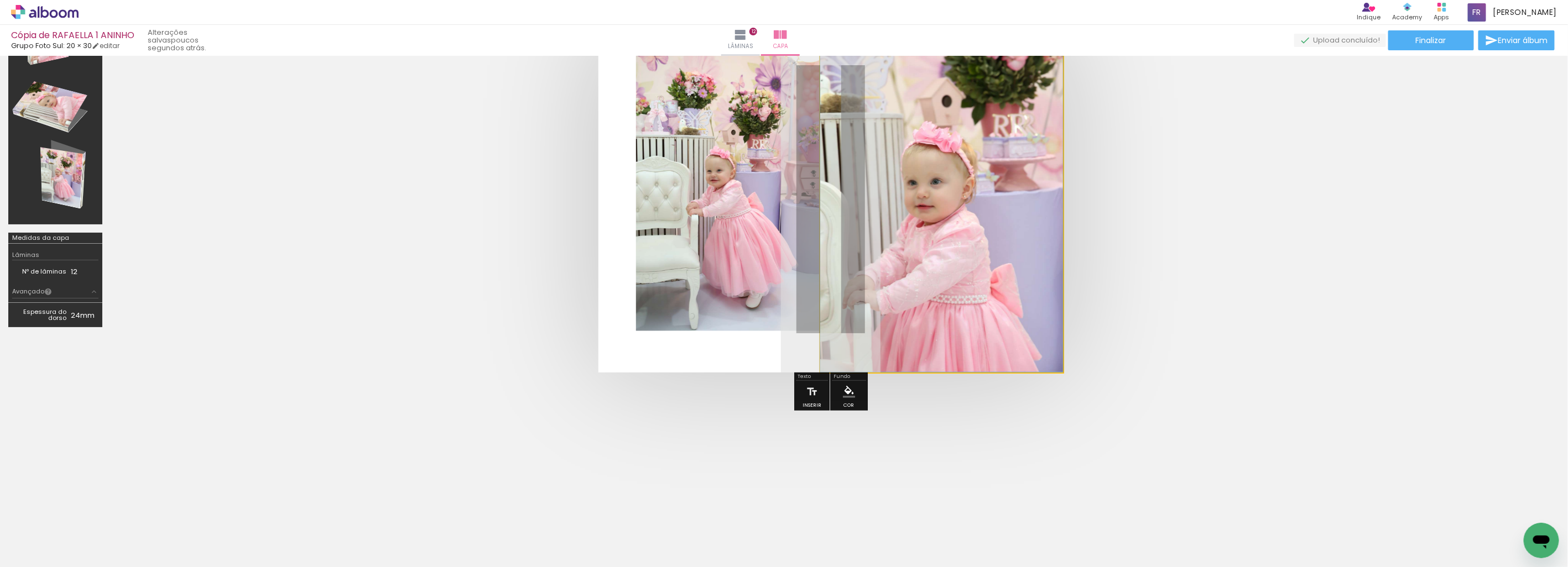
drag, startPoint x: 977, startPoint y: 271, endPoint x: 986, endPoint y: 238, distance: 34.2
click at [1221, 225] on quentale-cover at bounding box center [831, 198] width 1352 height 346
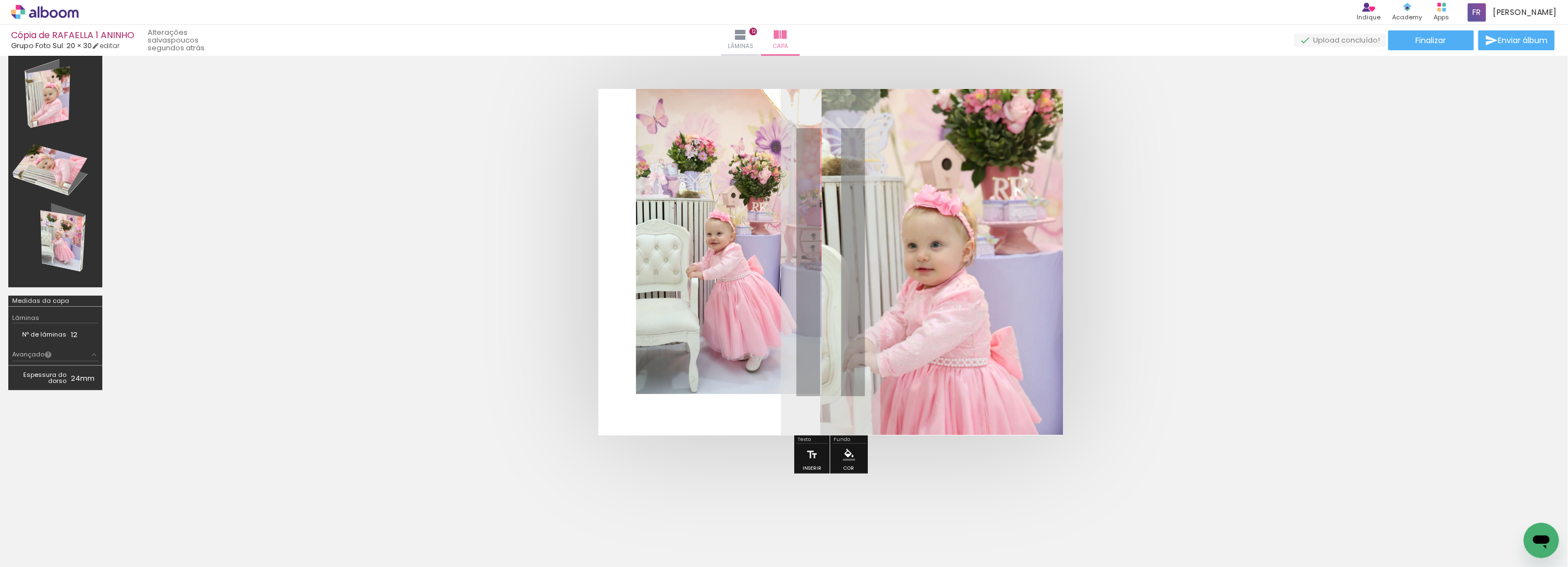
scroll to position [0, 0]
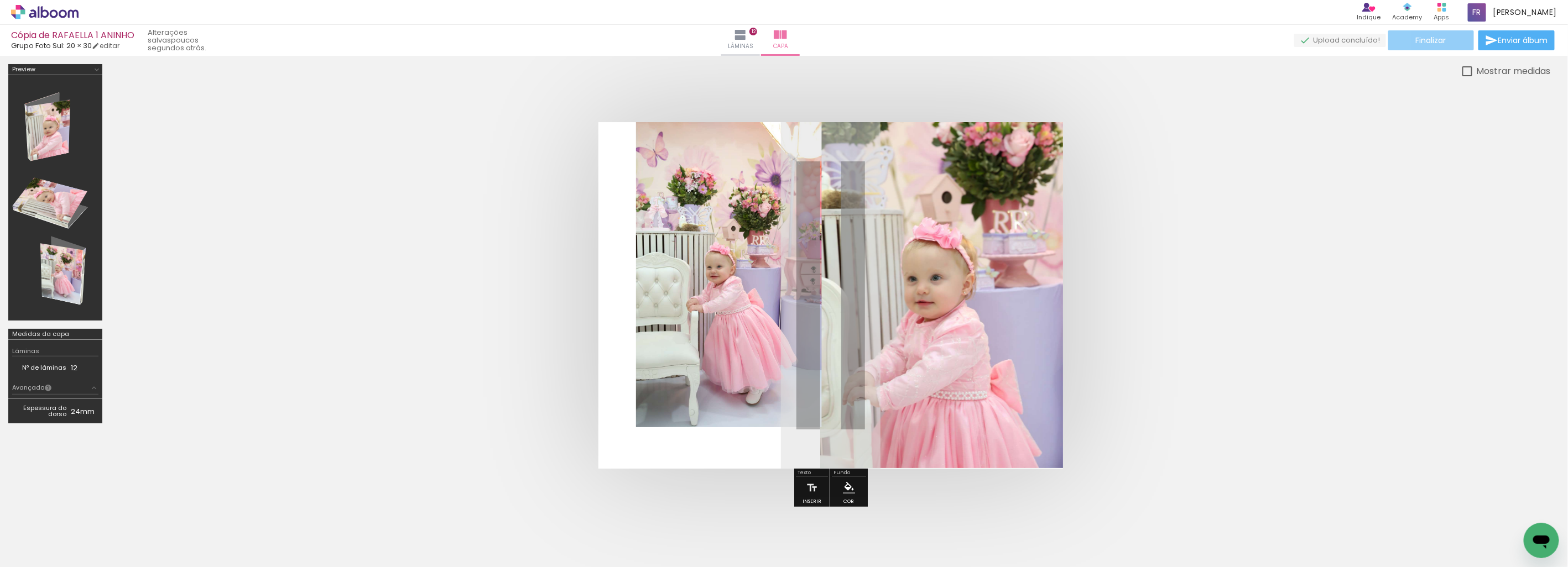
click at [1444, 43] on paper-button "Finalizar" at bounding box center [1430, 40] width 86 height 20
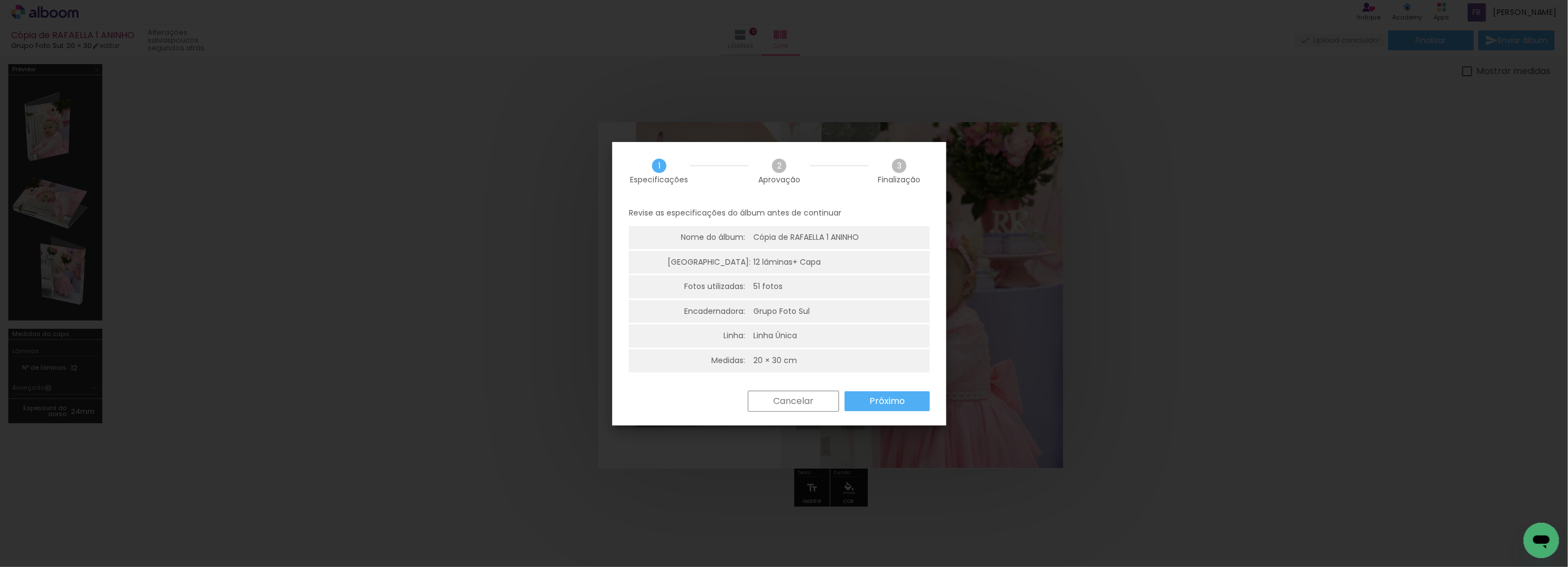
click at [0, 0] on slot "Próximo" at bounding box center [0, 0] width 0 height 0
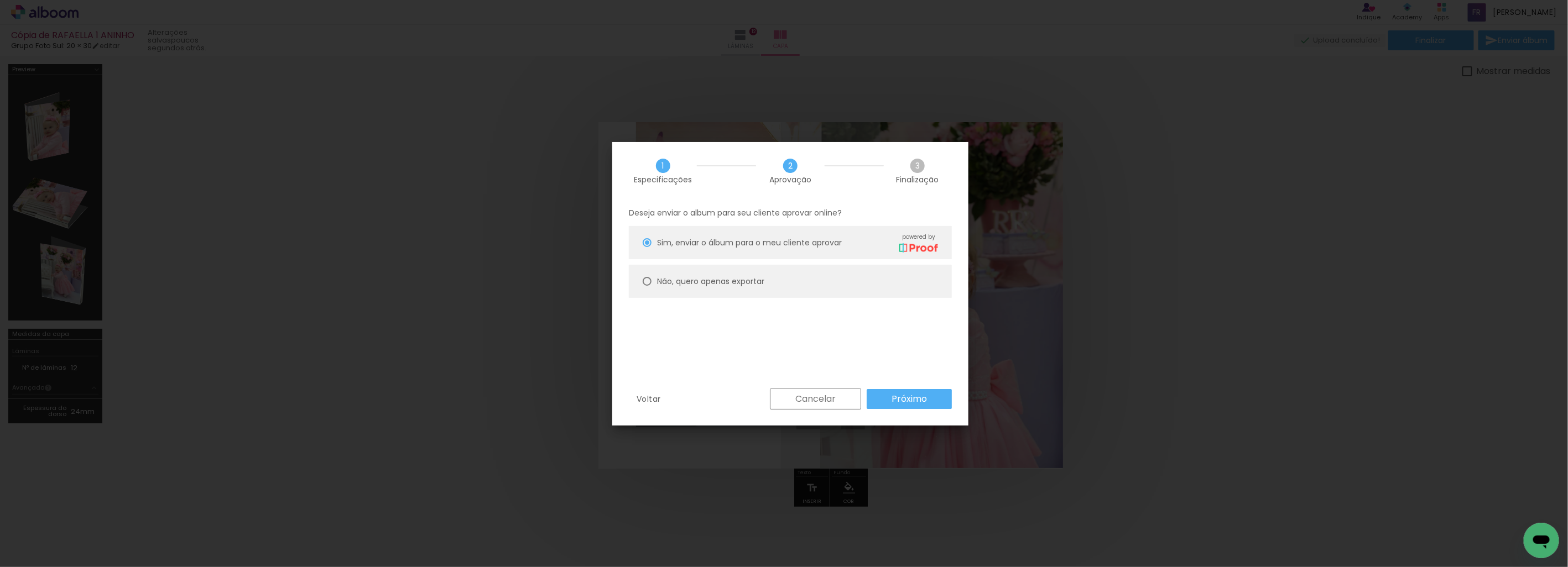
drag, startPoint x: 686, startPoint y: 283, endPoint x: 772, endPoint y: 324, distance: 95.3
click at [0, 0] on slot "Não, quero apenas exportar" at bounding box center [0, 0] width 0 height 0
type paper-radio-button "on"
click at [0, 0] on slot "Próximo" at bounding box center [0, 0] width 0 height 0
type input "Alta, 300 DPI"
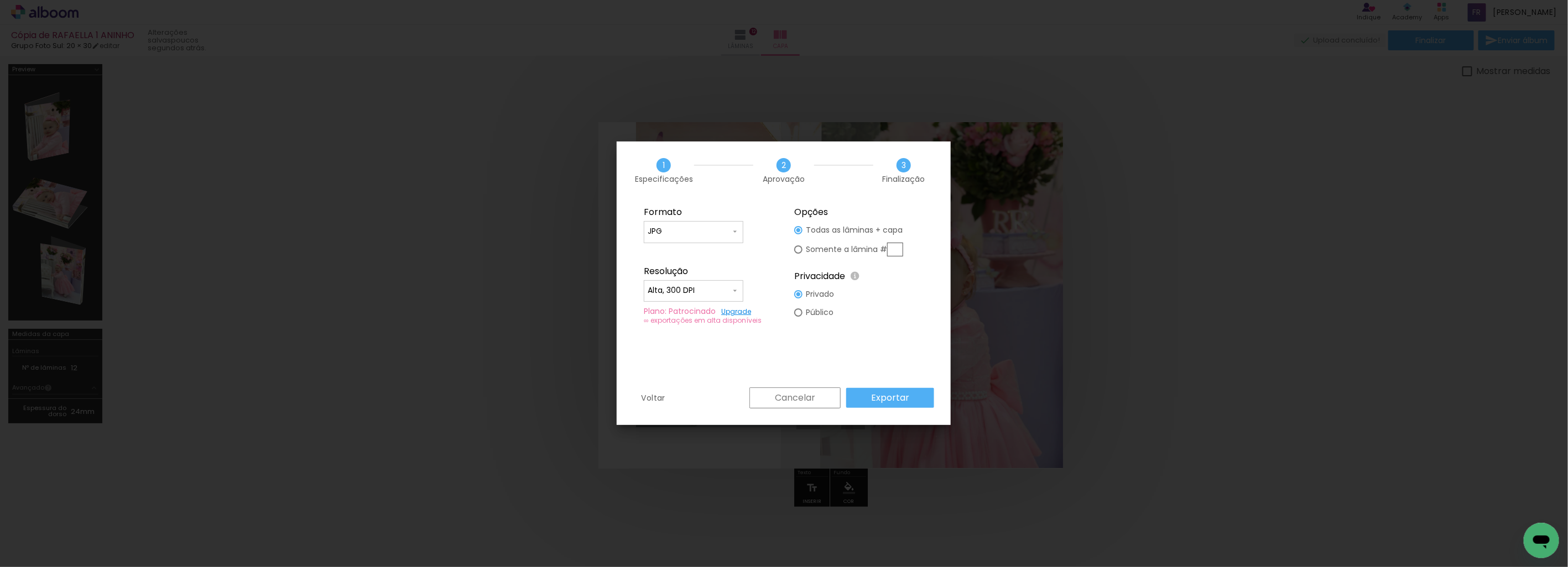
click at [917, 390] on paper-button "Exportar" at bounding box center [890, 398] width 88 height 20
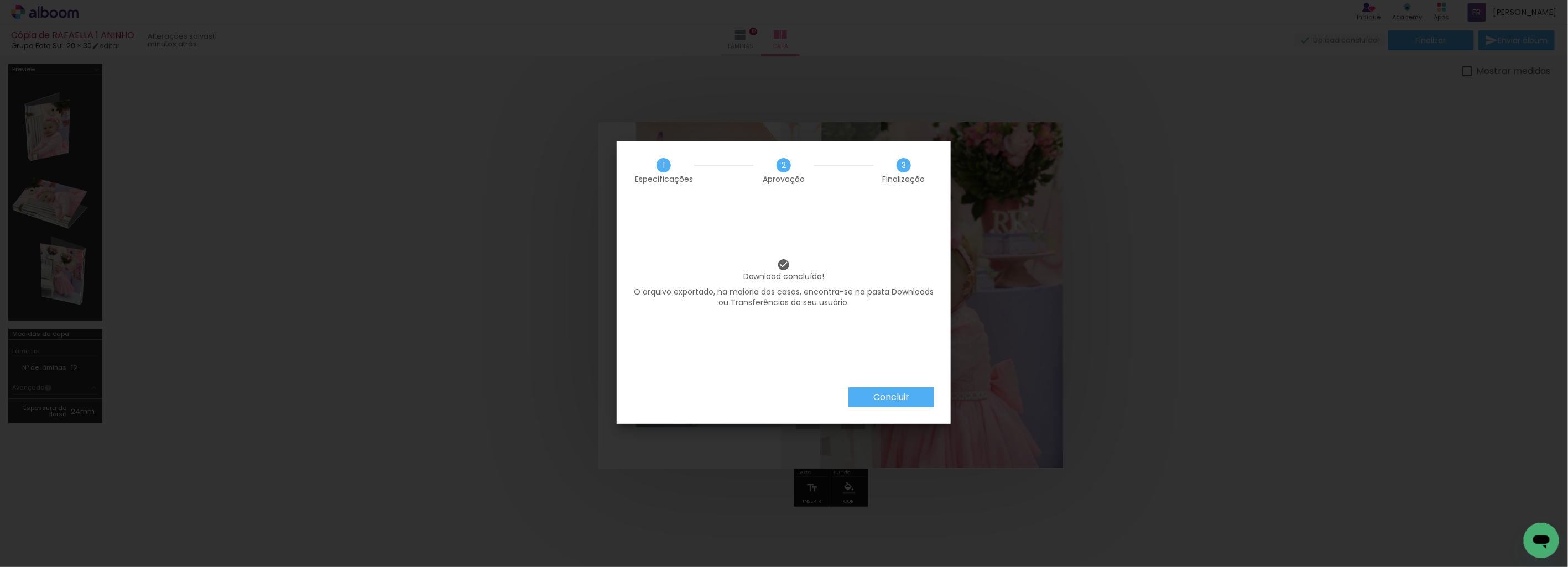
scroll to position [3931, 0]
click at [872, 397] on paper-button "Concluir" at bounding box center [891, 397] width 86 height 20
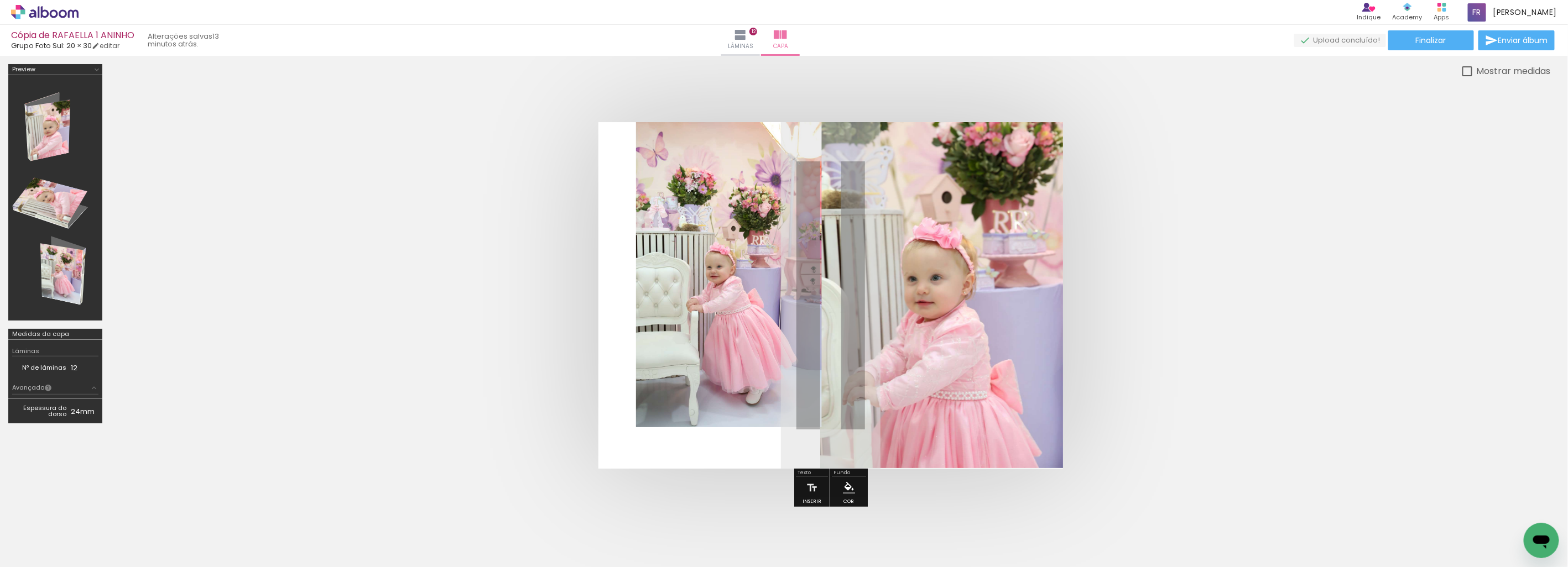
scroll to position [3931, 0]
